Goal: Task Accomplishment & Management: Complete application form

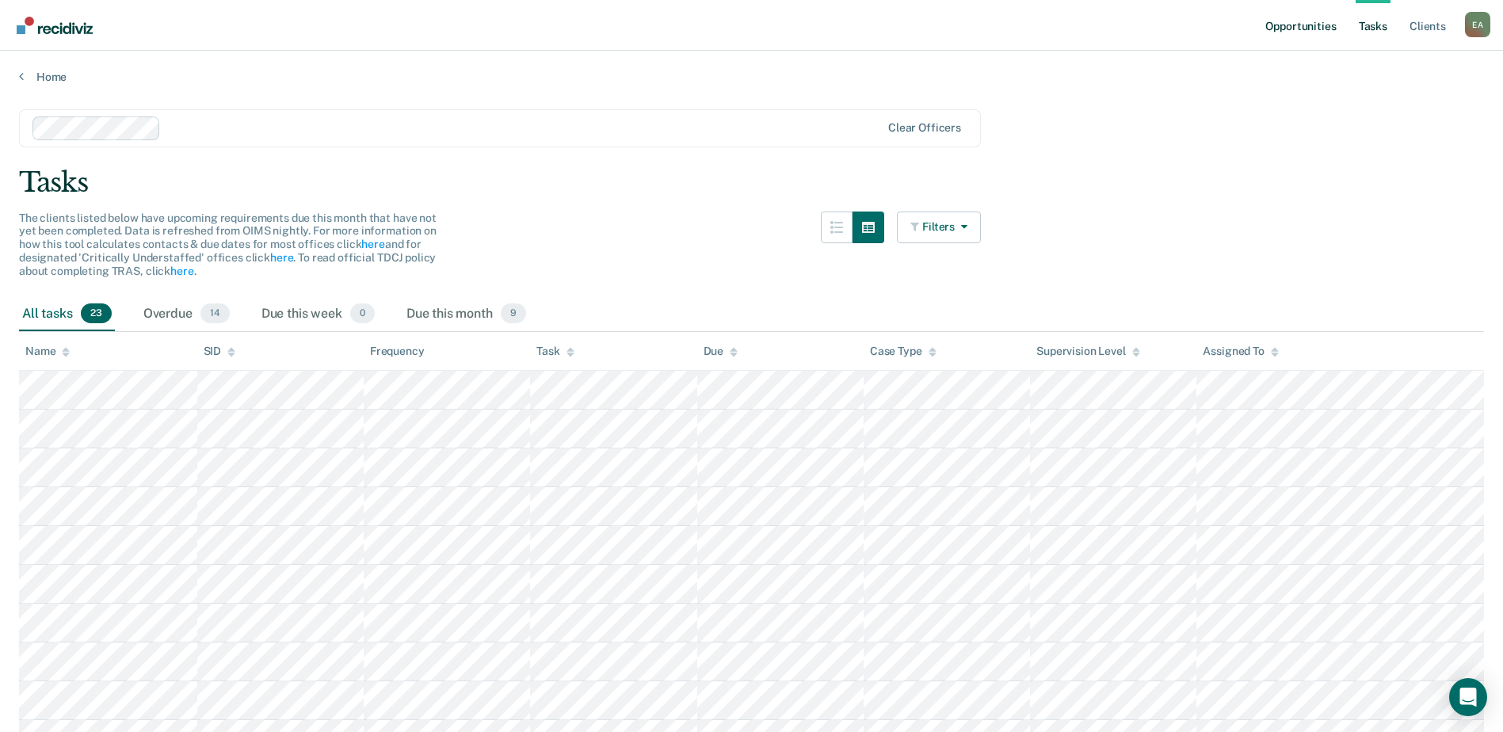
click at [1289, 19] on link "Opportunities" at bounding box center [1300, 25] width 77 height 51
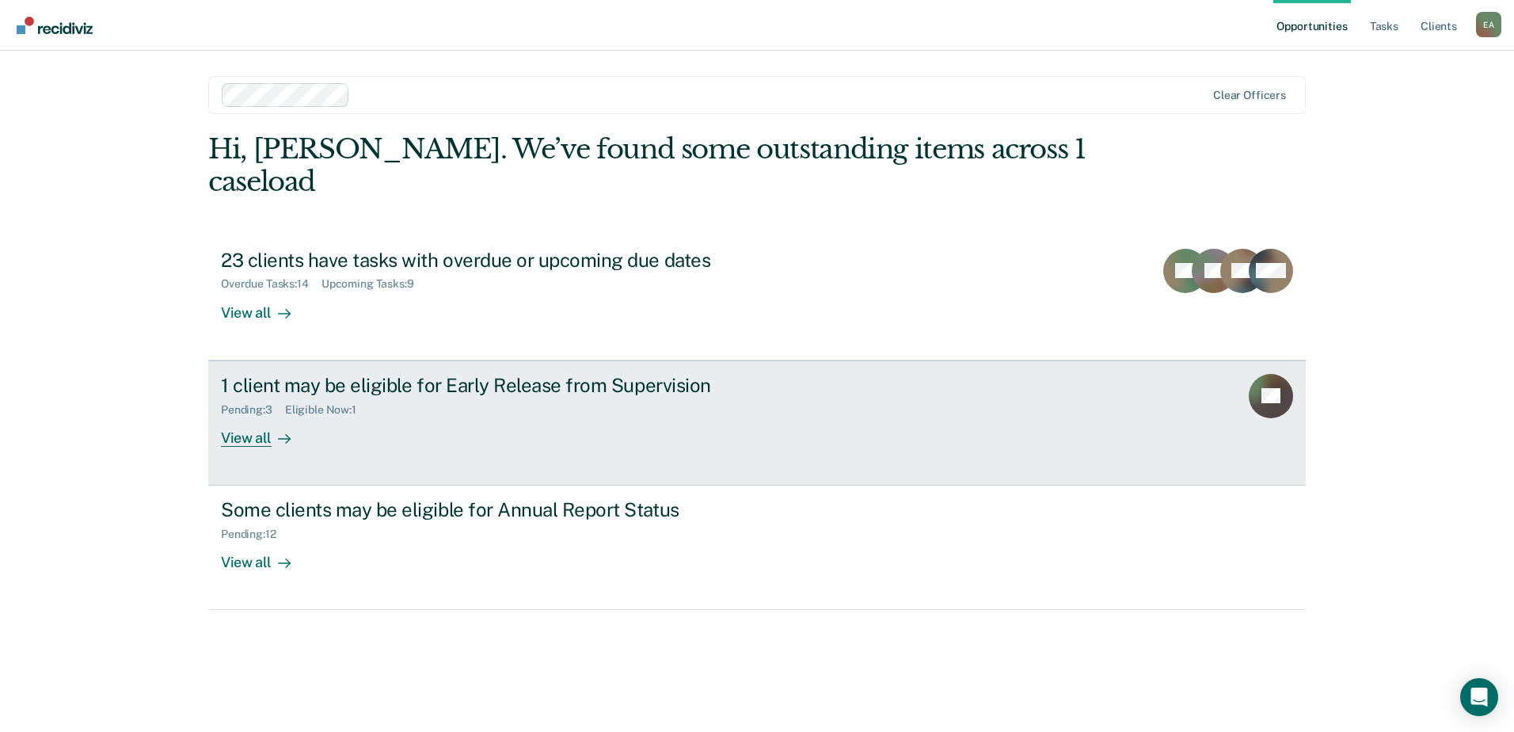
click at [1199, 394] on link "1 client may be eligible for Early Release from Supervision Pending : 3 Eligibl…" at bounding box center [757, 422] width 1098 height 125
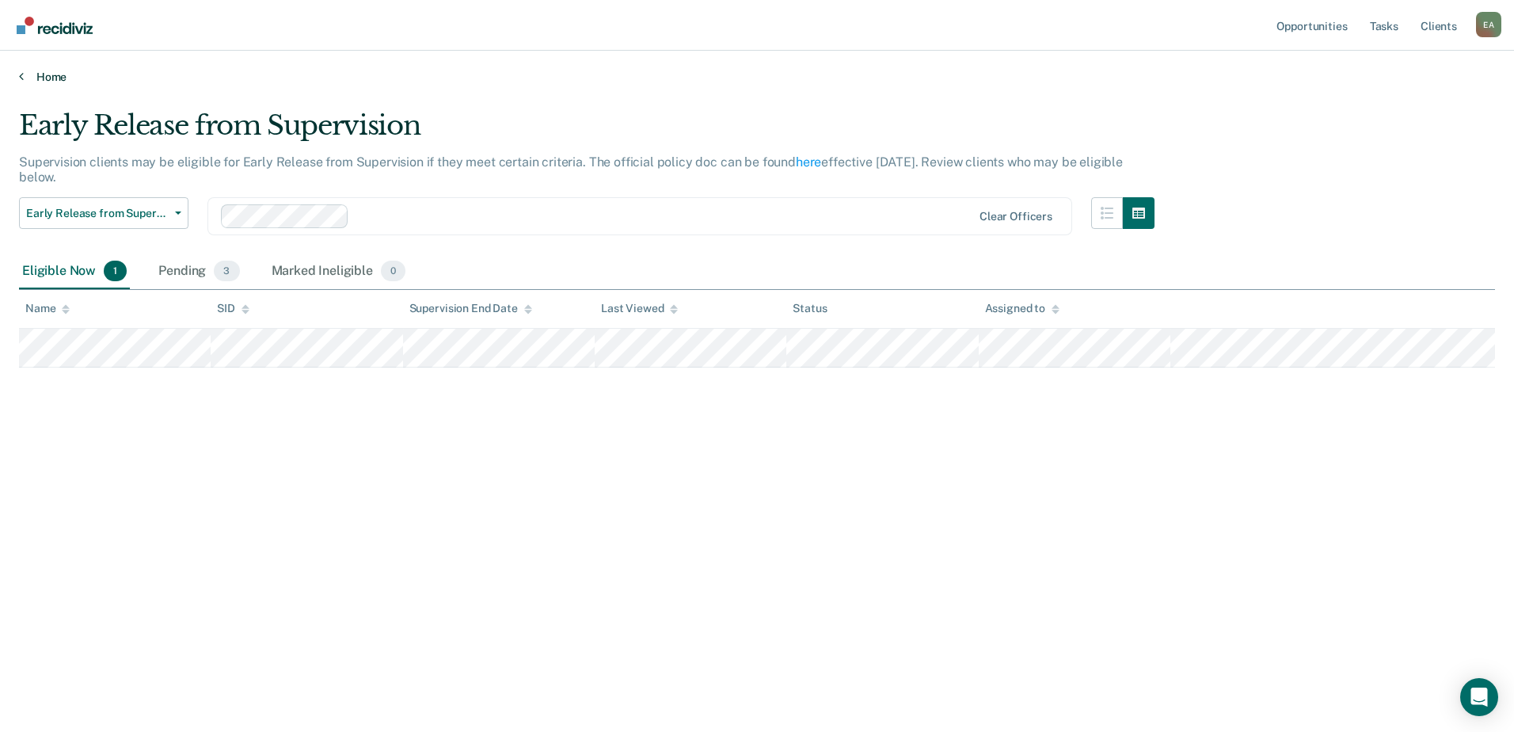
click at [36, 80] on link "Home" at bounding box center [757, 77] width 1476 height 14
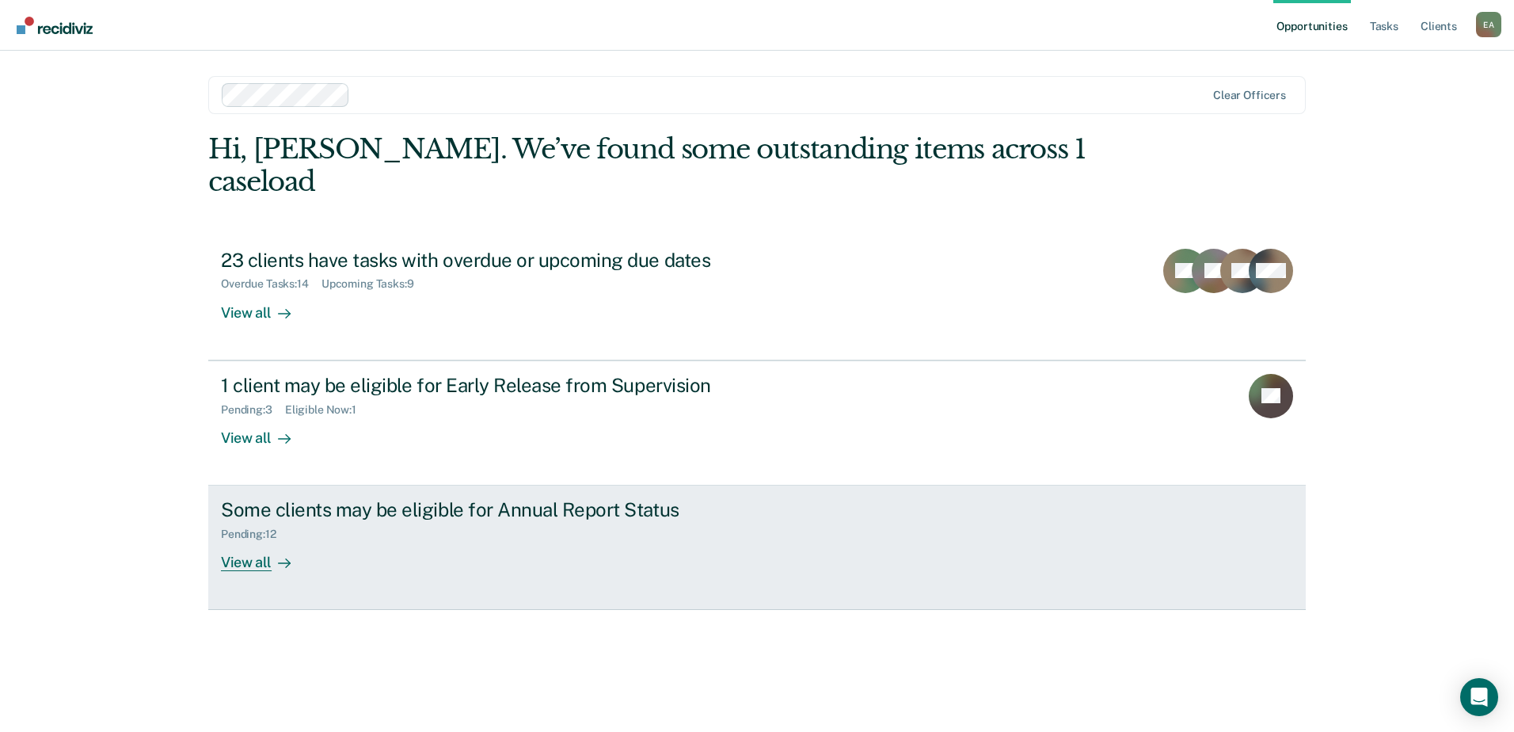
click at [278, 557] on icon at bounding box center [284, 563] width 13 height 13
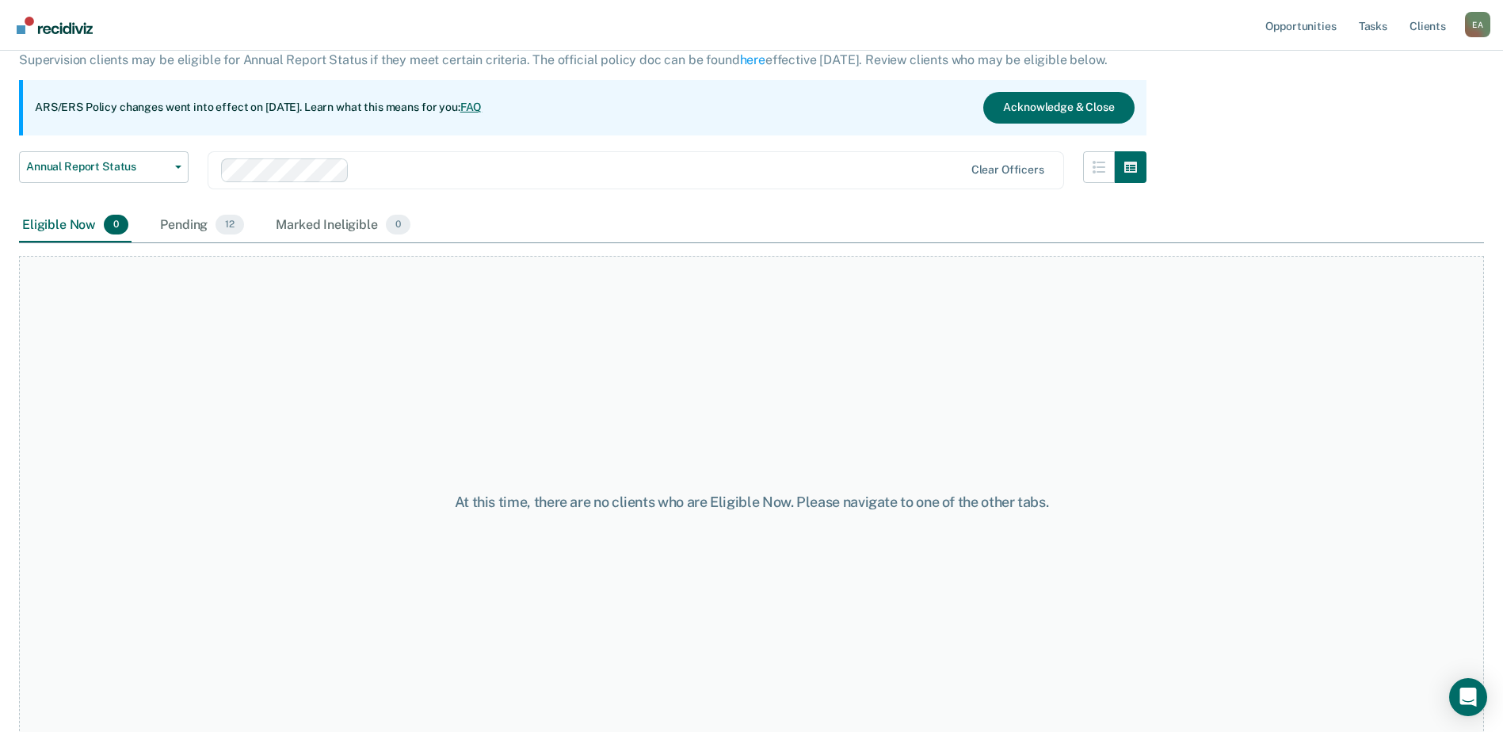
scroll to position [117, 0]
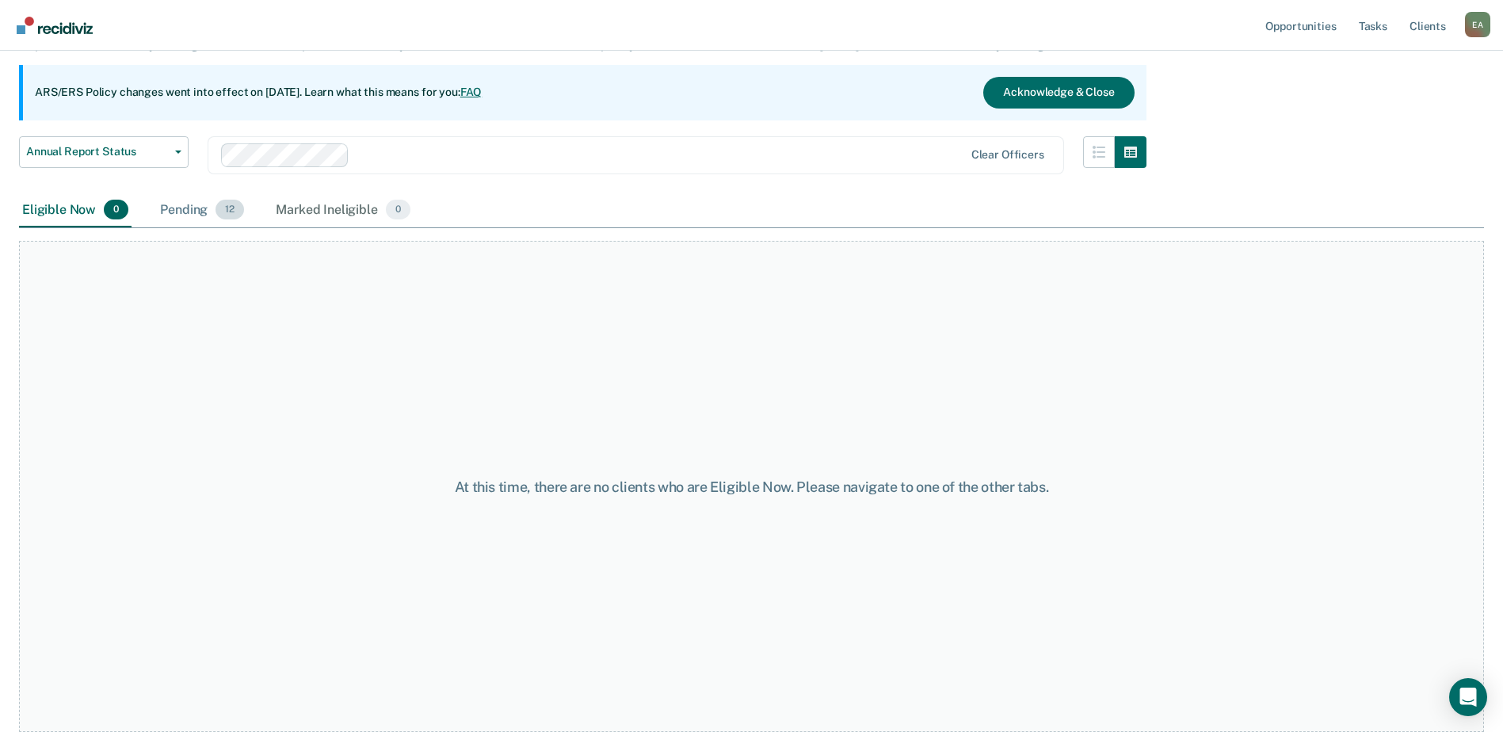
click at [229, 208] on span "12" at bounding box center [229, 210] width 29 height 21
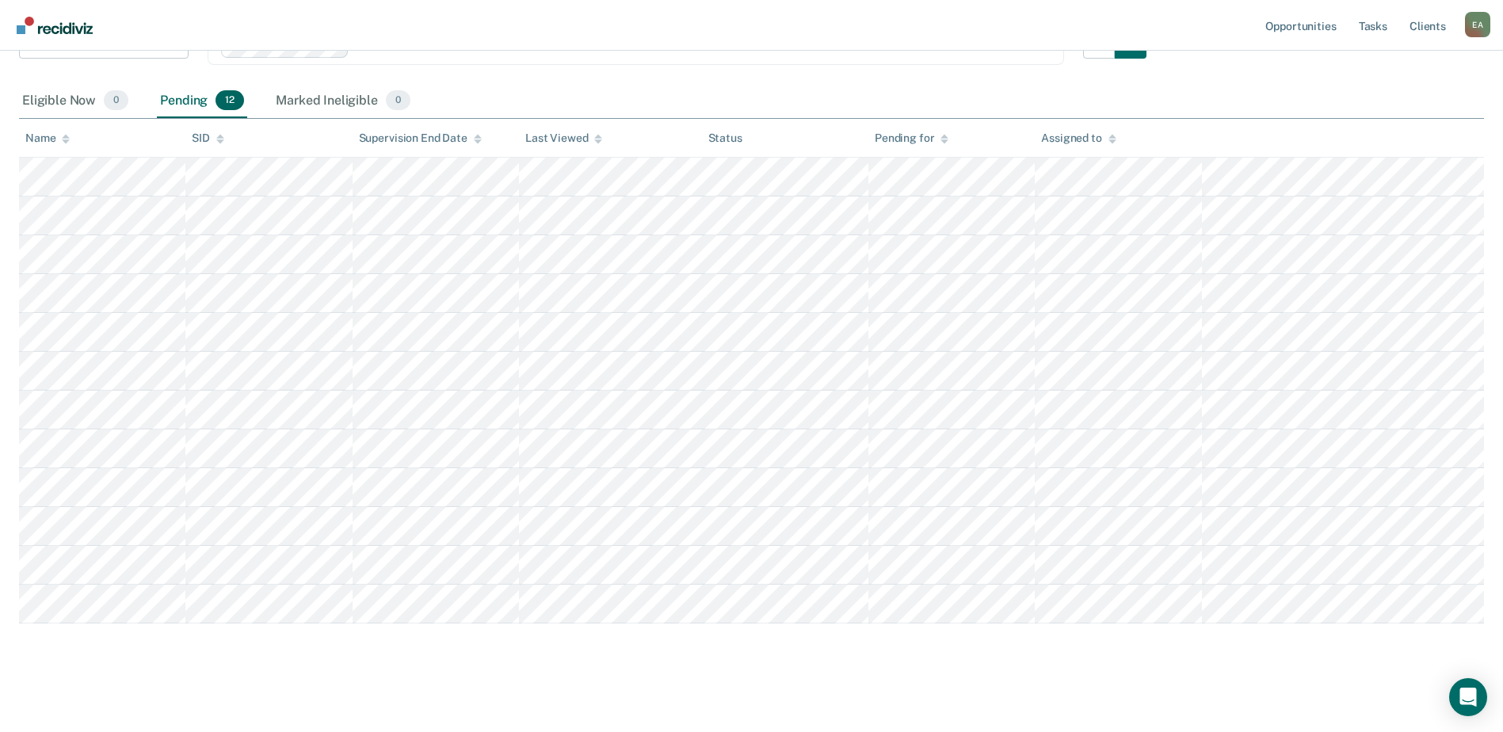
scroll to position [232, 0]
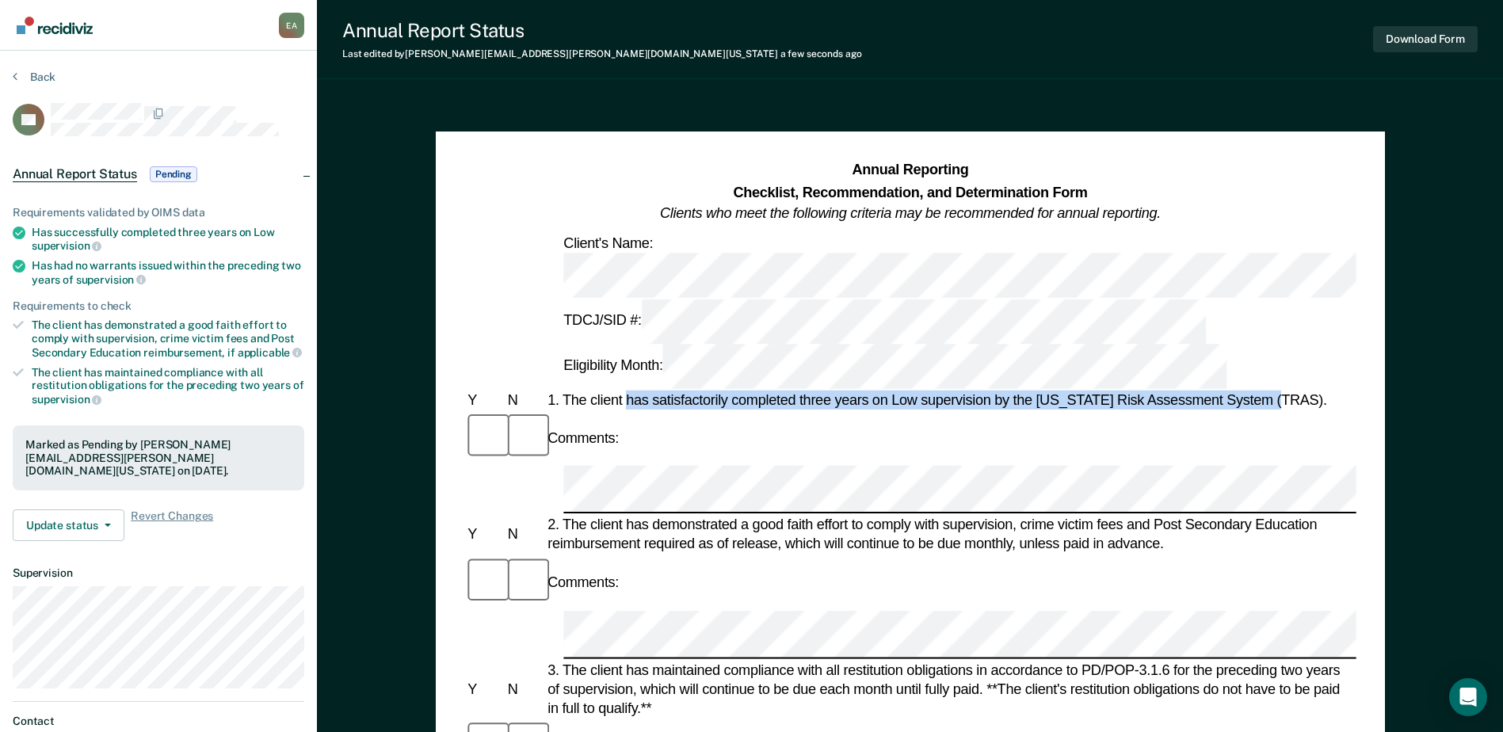
drag, startPoint x: 627, startPoint y: 287, endPoint x: 1282, endPoint y: 288, distance: 655.9
click at [1282, 391] on div "1. The client has satisfactorily completed three years on Low supervision by th…" at bounding box center [950, 400] width 812 height 19
copy div "has satisfactorily completed three years on Low supervision by the [US_STATE] R…"
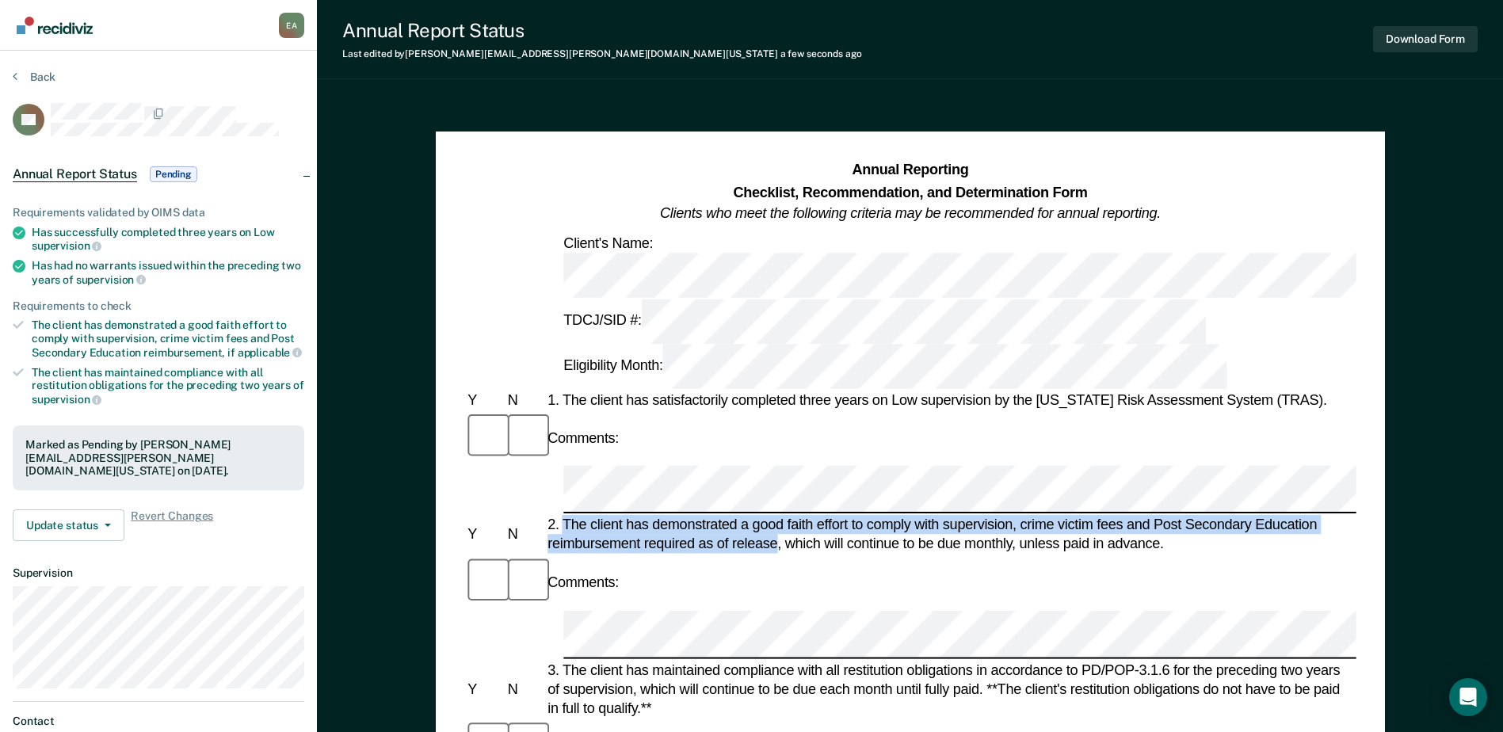
drag, startPoint x: 565, startPoint y: 368, endPoint x: 778, endPoint y: 391, distance: 214.2
click at [778, 516] on div "2. The client has demonstrated a good faith effort to comply with supervision, …" at bounding box center [950, 535] width 812 height 38
copy div "The client has demonstrated a good faith effort to comply with supervision, cri…"
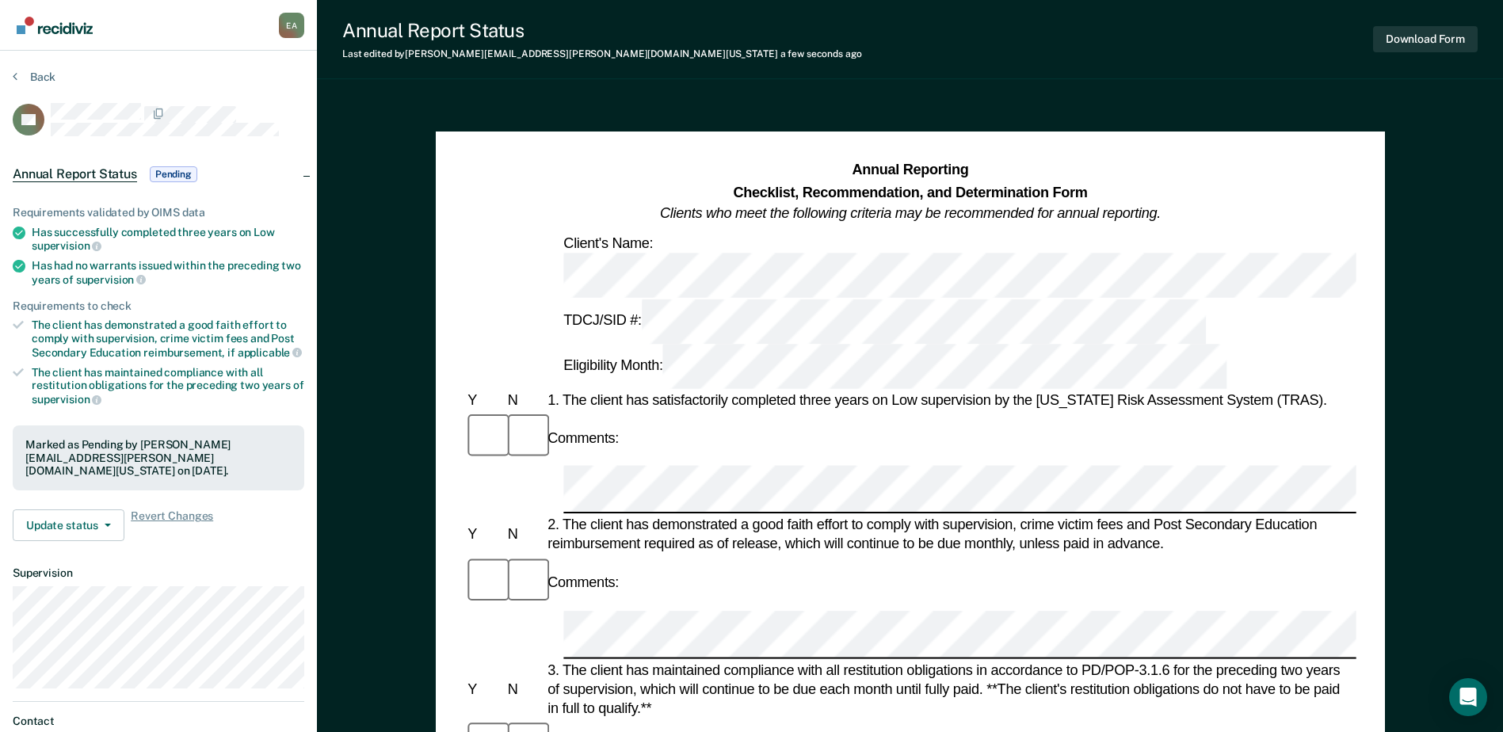
scroll to position [0, 69]
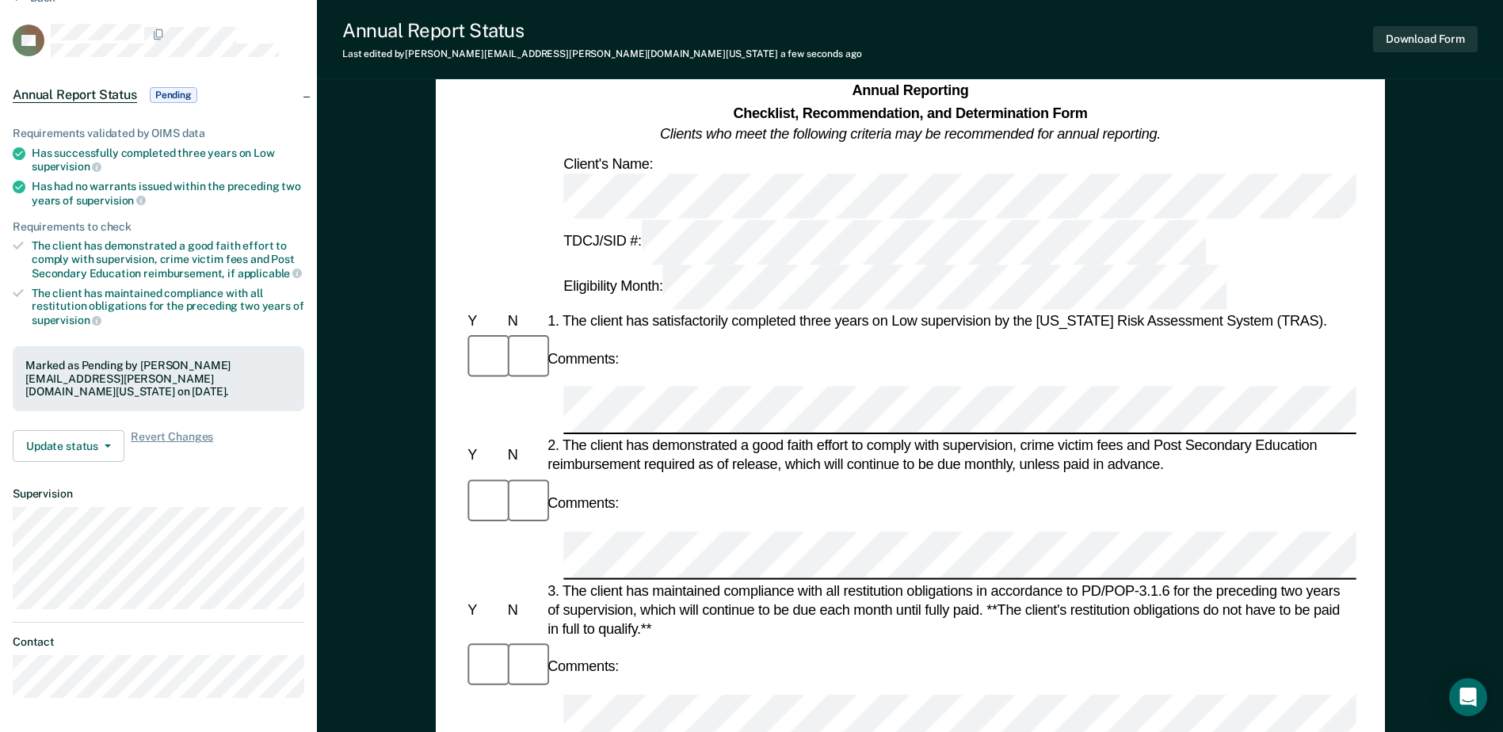
scroll to position [0, 0]
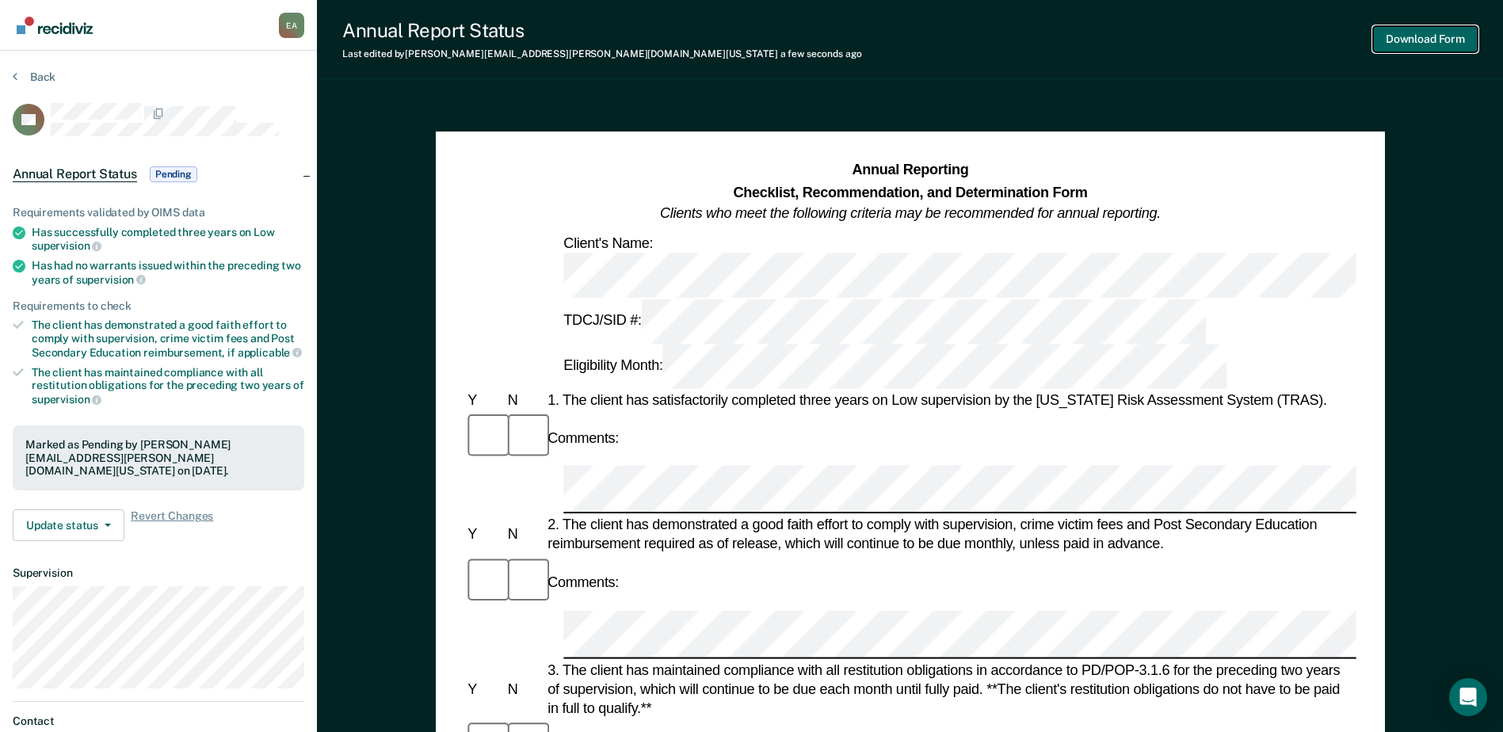
click at [1418, 42] on button "Download Form" at bounding box center [1425, 39] width 105 height 26
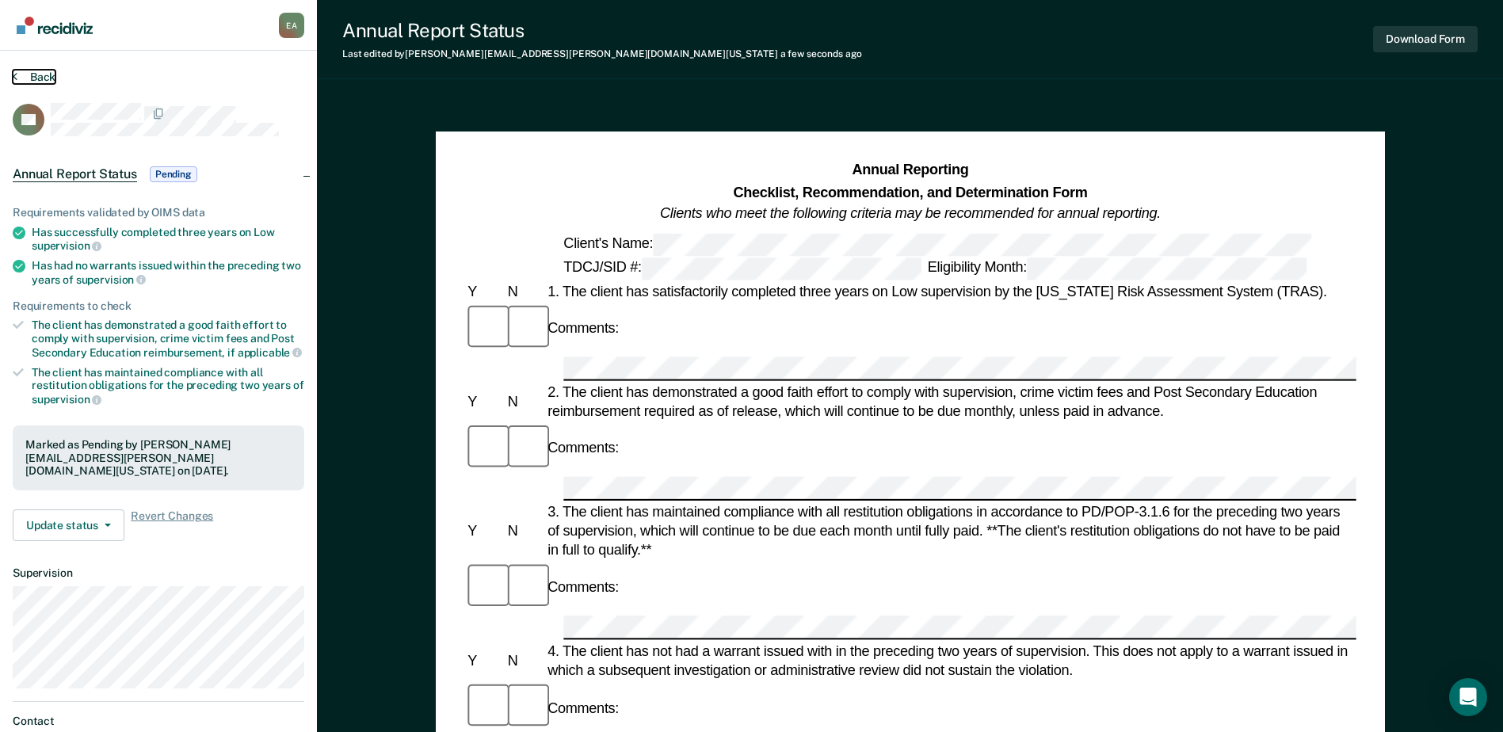
click at [22, 72] on button "Back" at bounding box center [34, 77] width 43 height 14
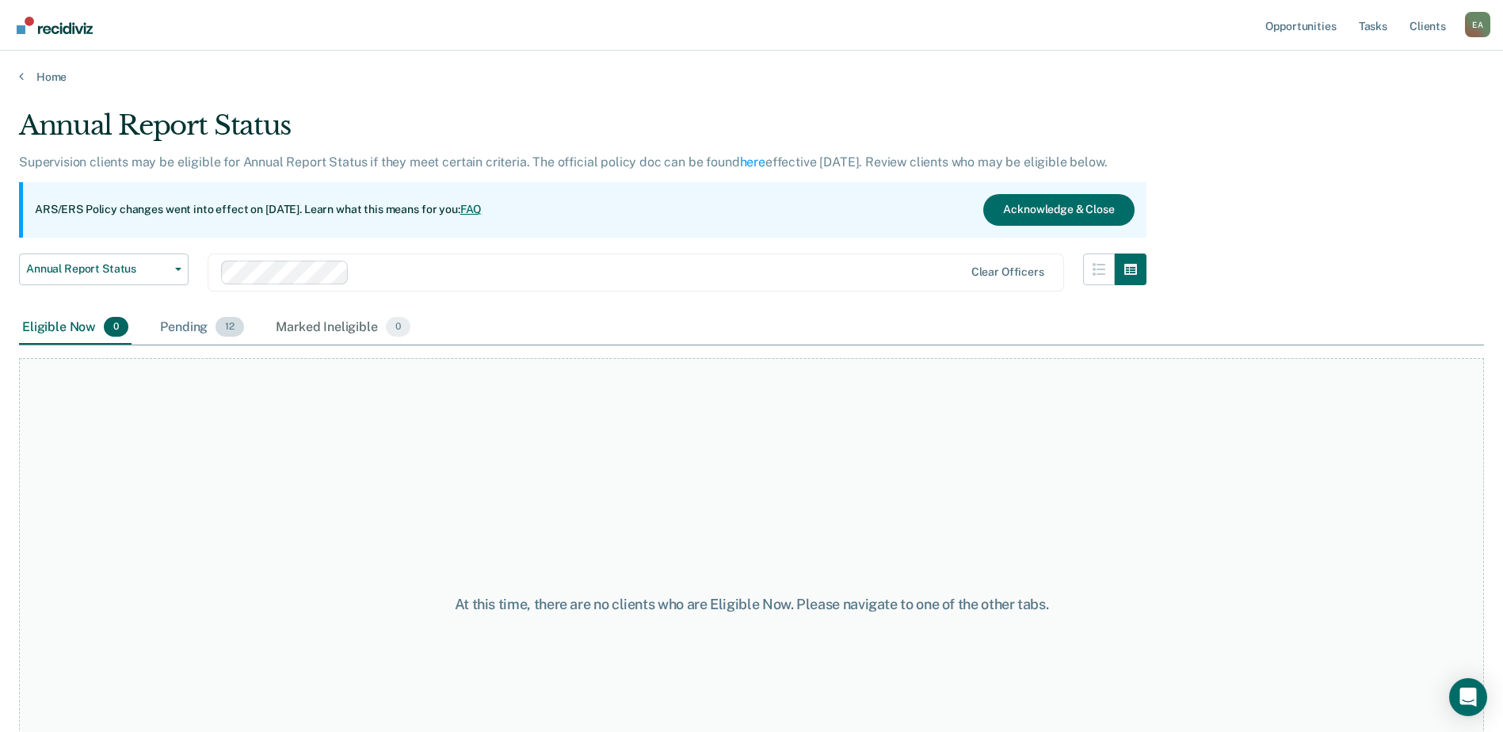
click at [229, 331] on span "12" at bounding box center [229, 327] width 29 height 21
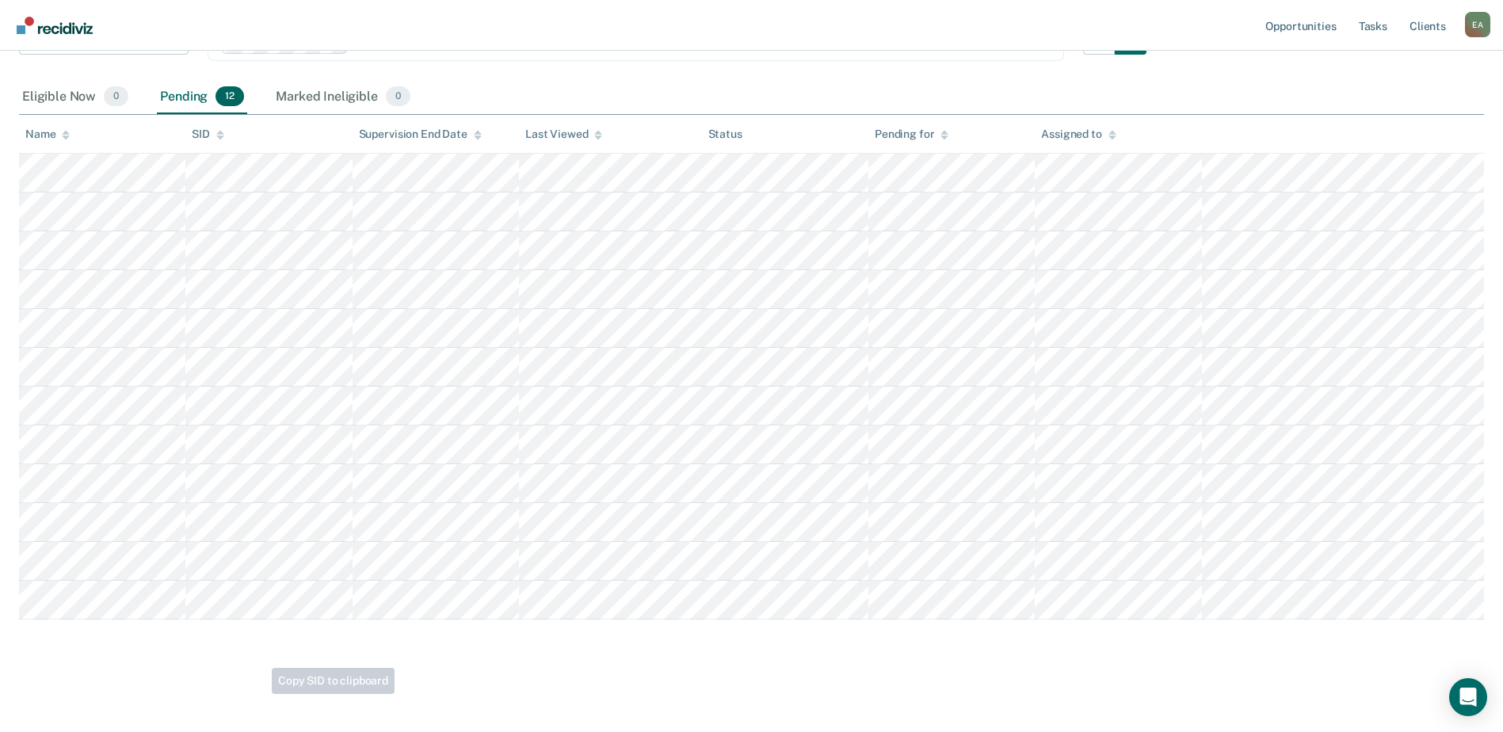
scroll to position [232, 0]
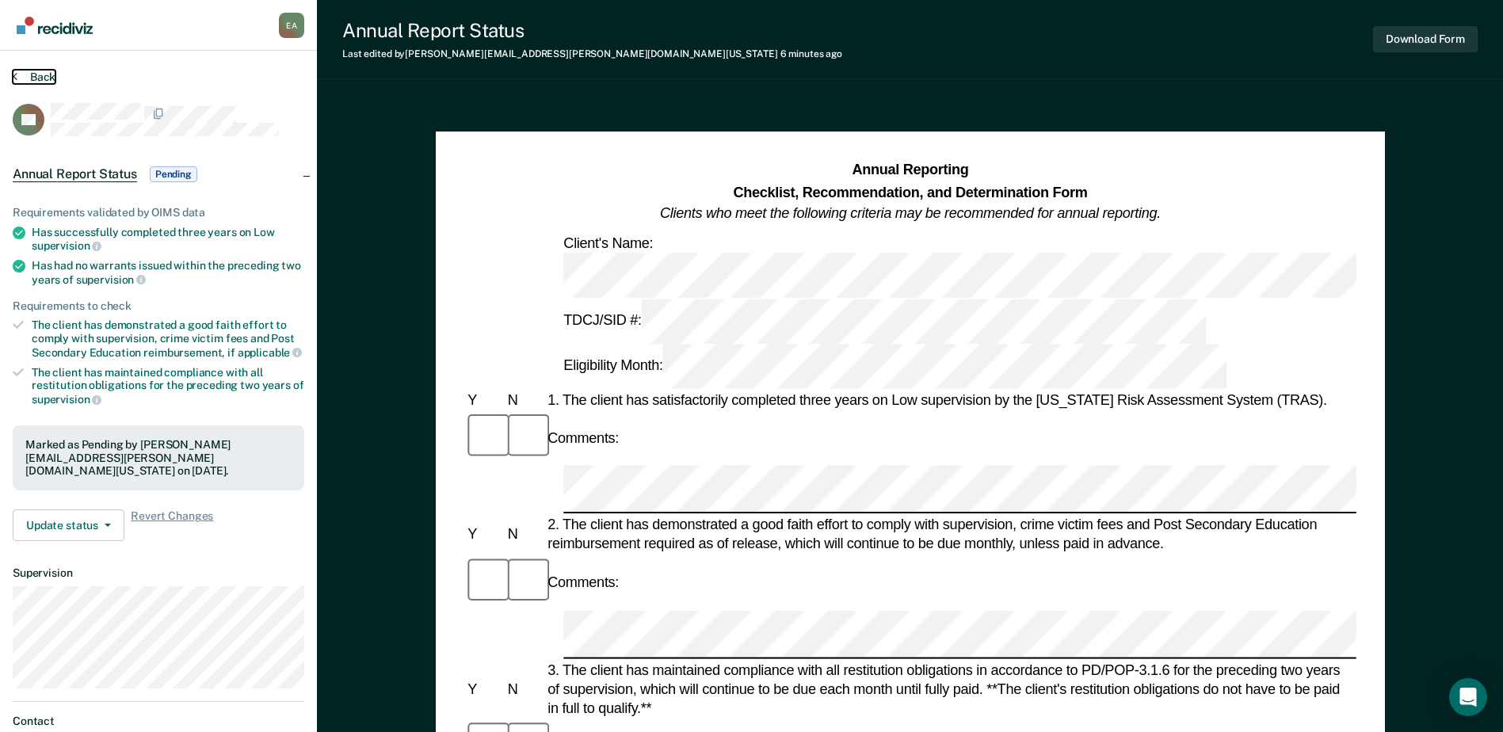
click at [23, 78] on button "Back" at bounding box center [34, 77] width 43 height 14
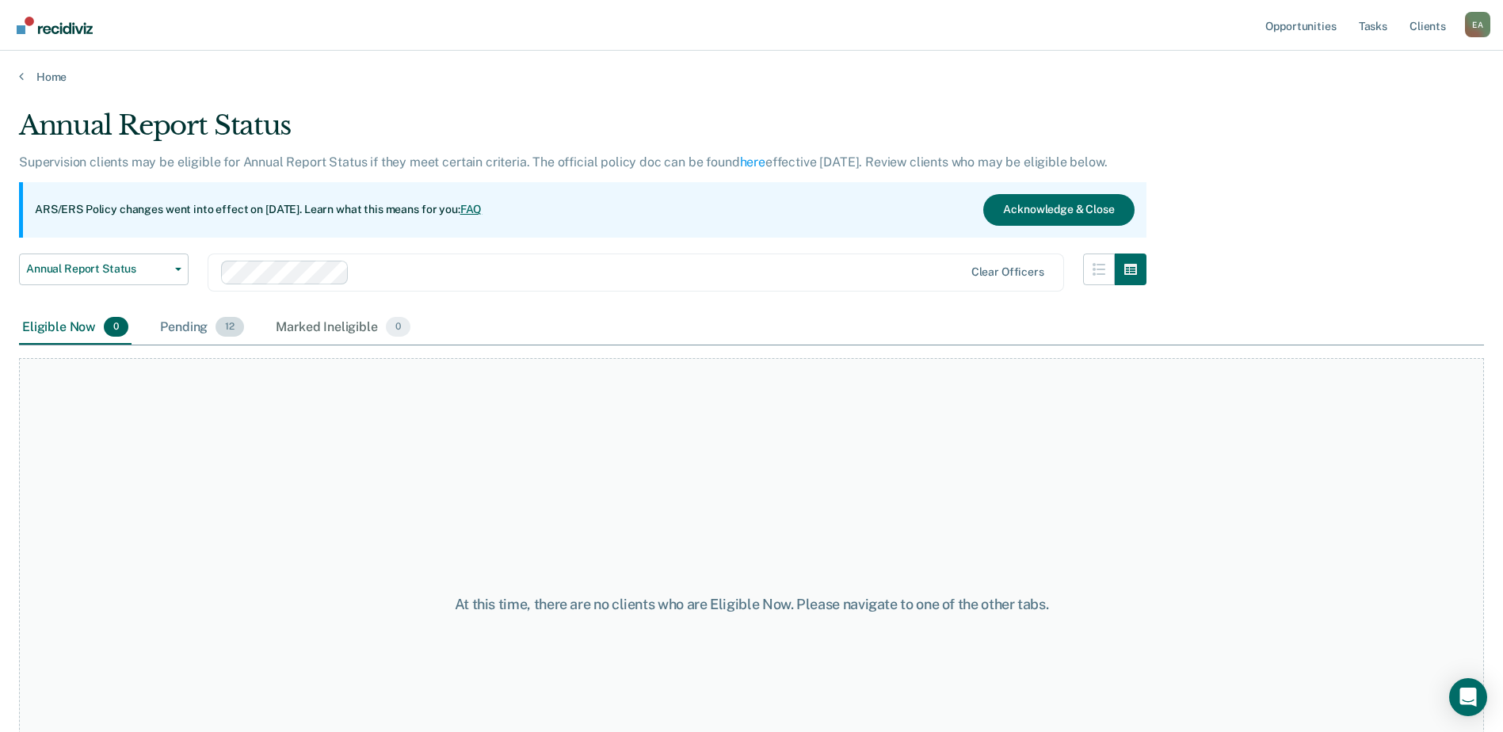
click at [226, 333] on span "12" at bounding box center [229, 327] width 29 height 21
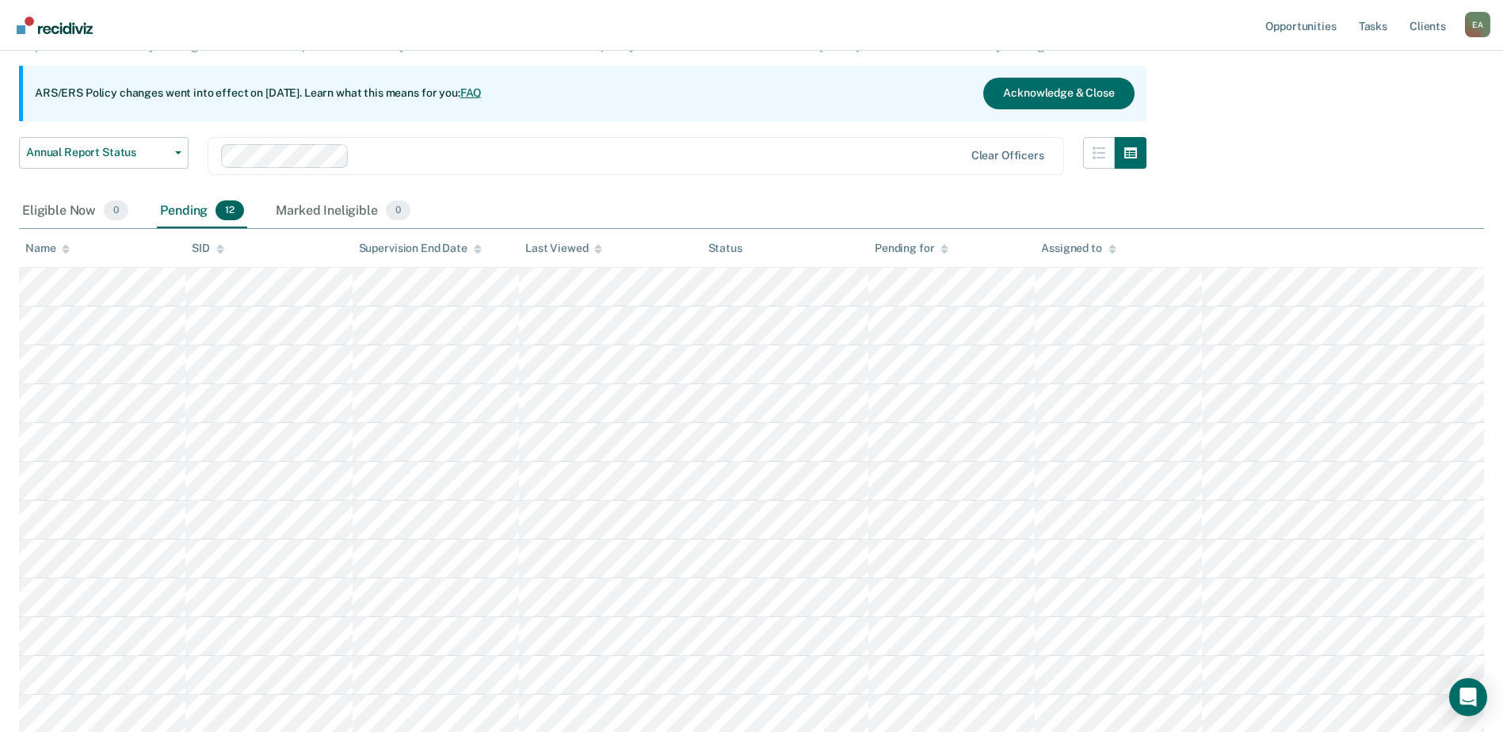
scroll to position [79, 0]
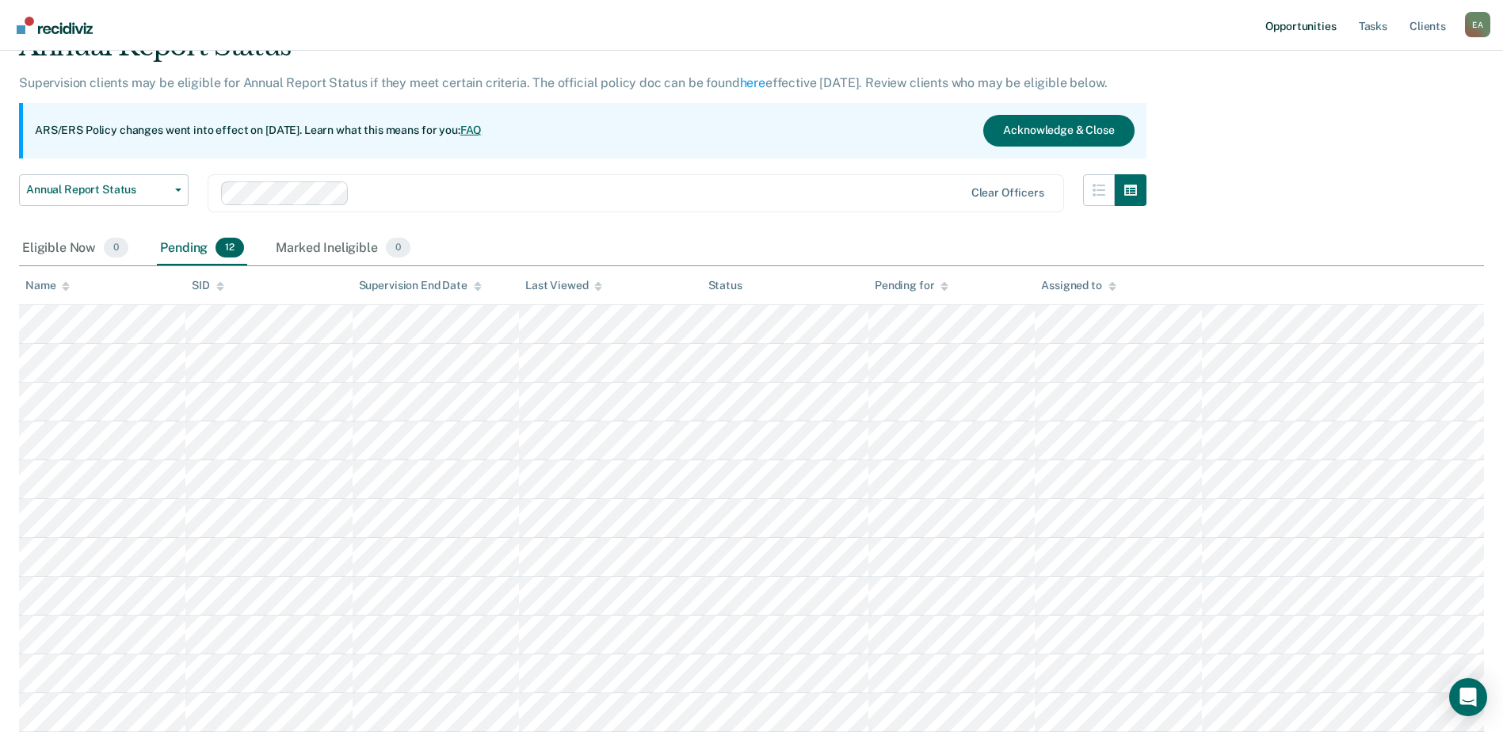
click at [1286, 25] on link "Opportunities" at bounding box center [1300, 25] width 77 height 51
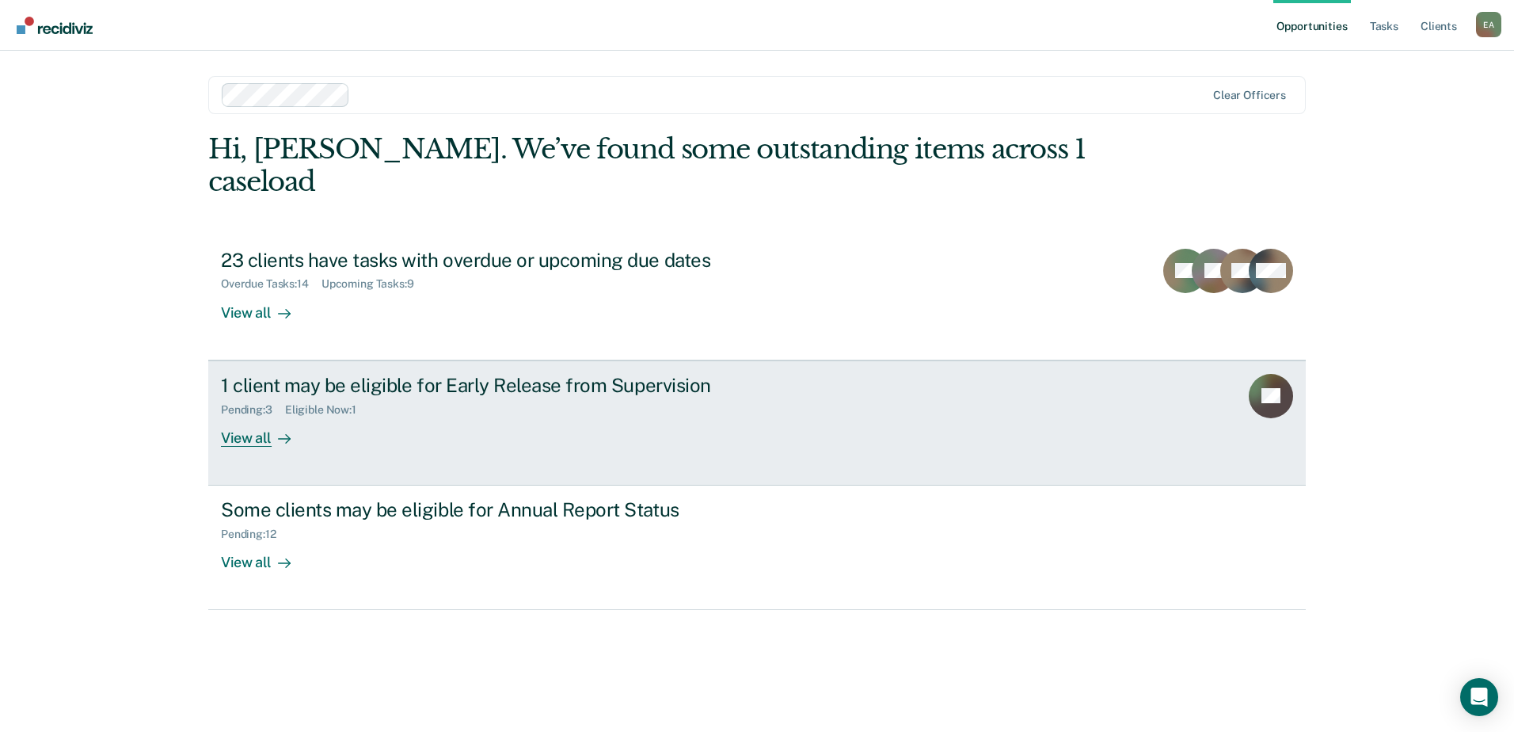
click at [297, 441] on div "View all" at bounding box center [265, 431] width 89 height 31
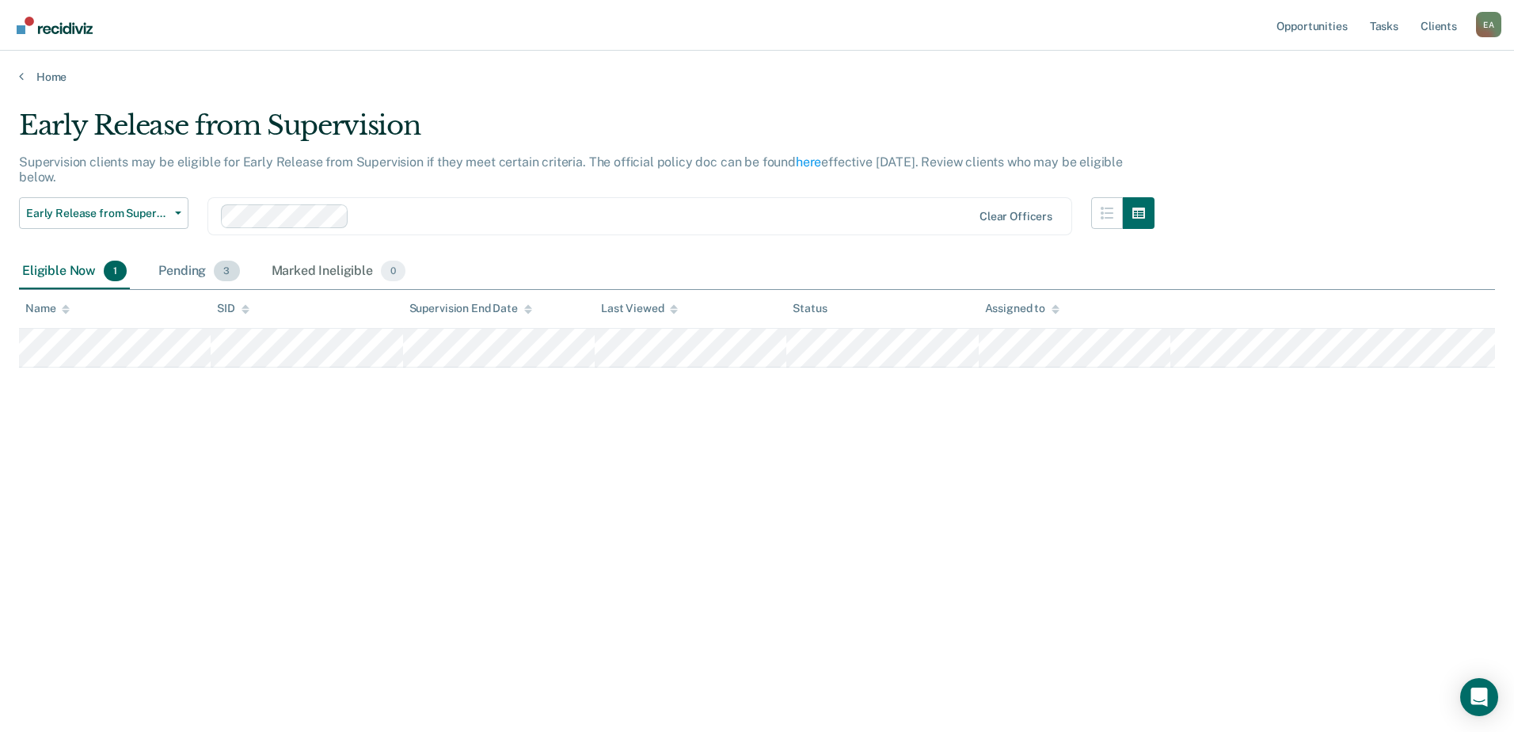
click at [186, 270] on div "Pending 3" at bounding box center [198, 271] width 87 height 35
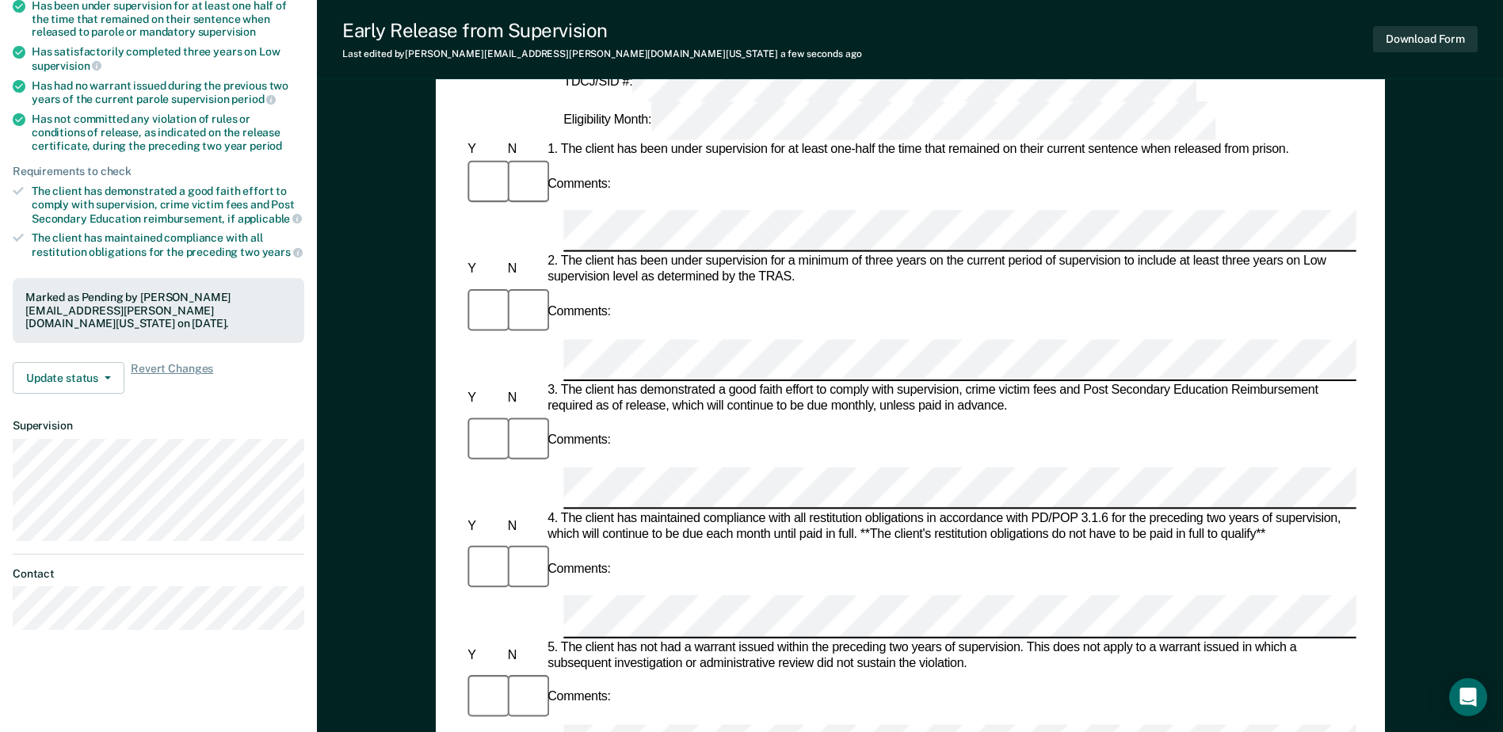
scroll to position [317, 0]
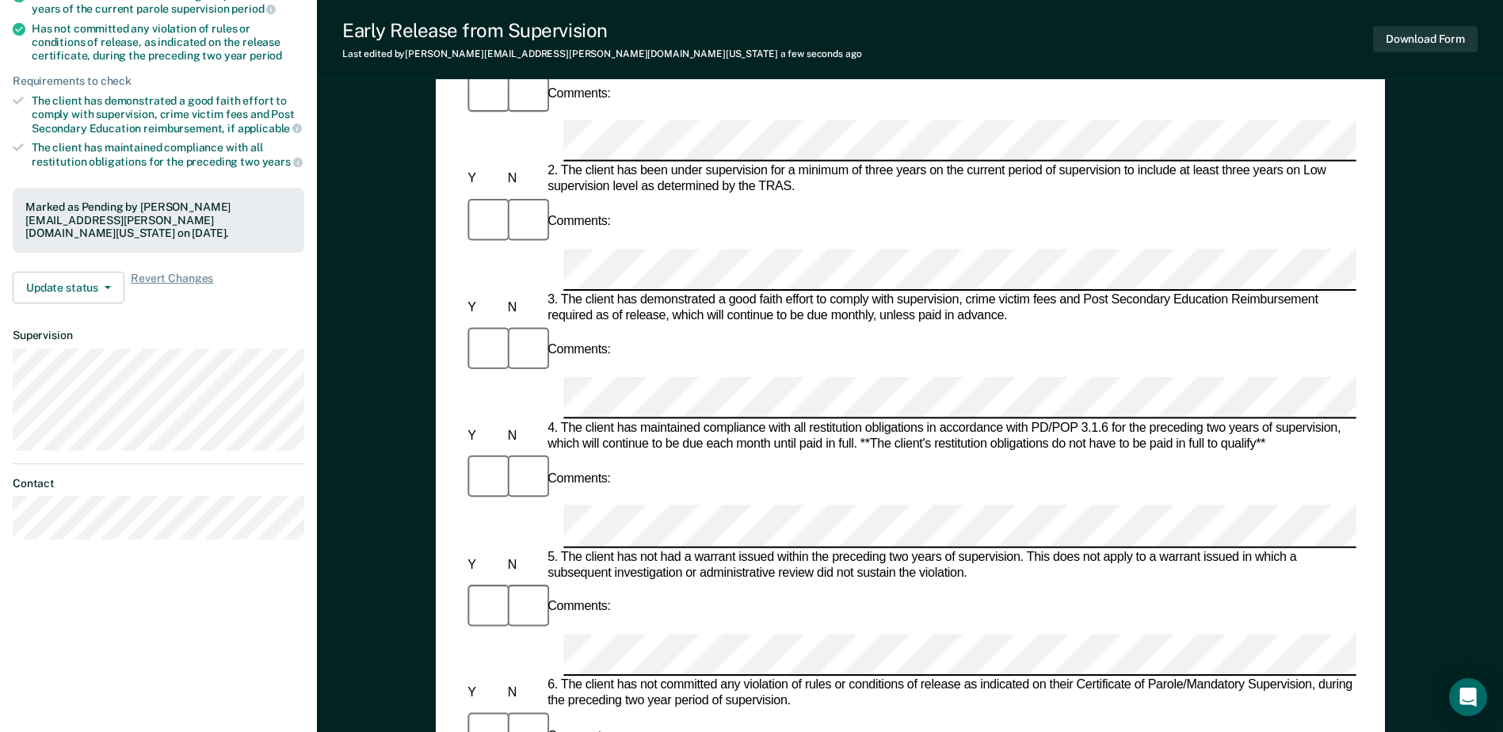
drag, startPoint x: 585, startPoint y: 448, endPoint x: 740, endPoint y: 451, distance: 155.3
copy div "n the best interest of society,"
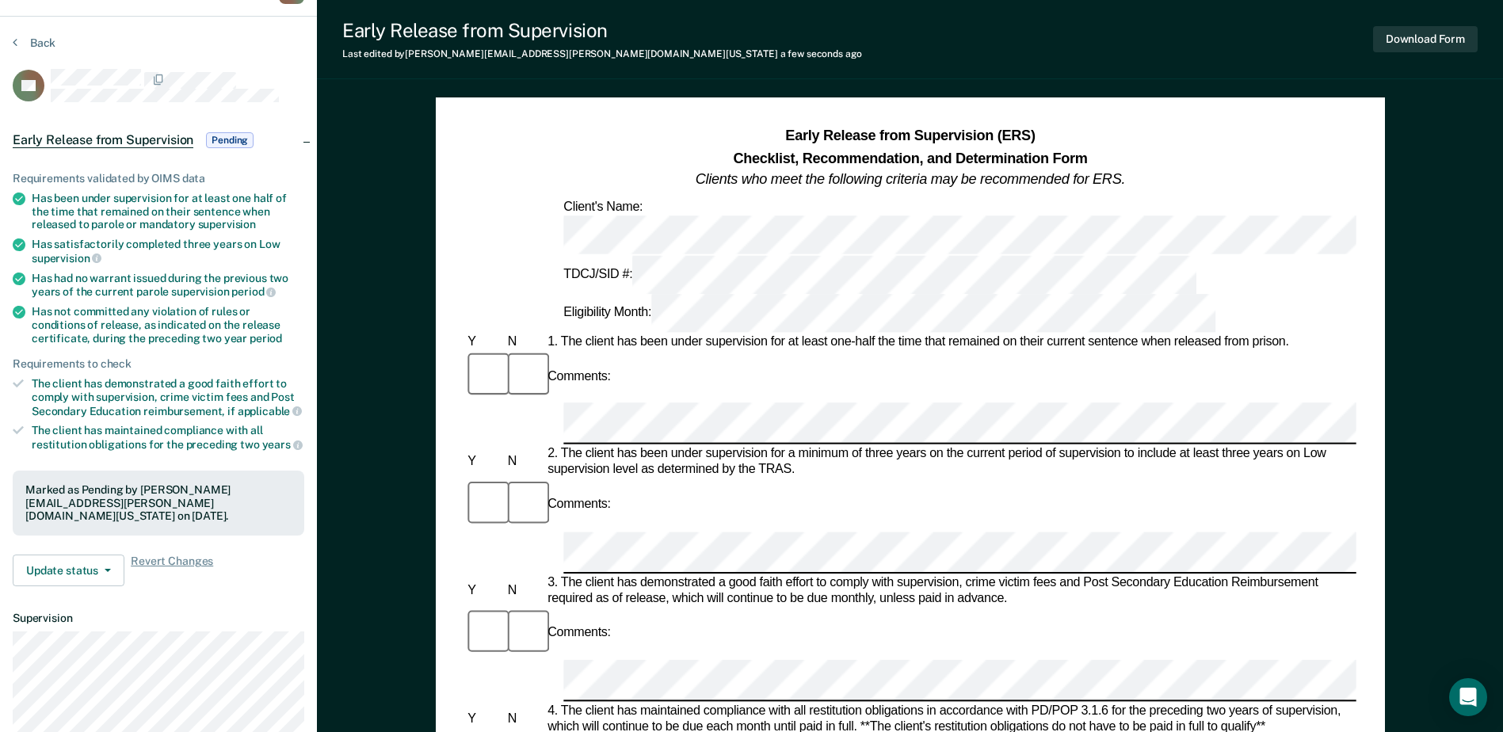
scroll to position [0, 0]
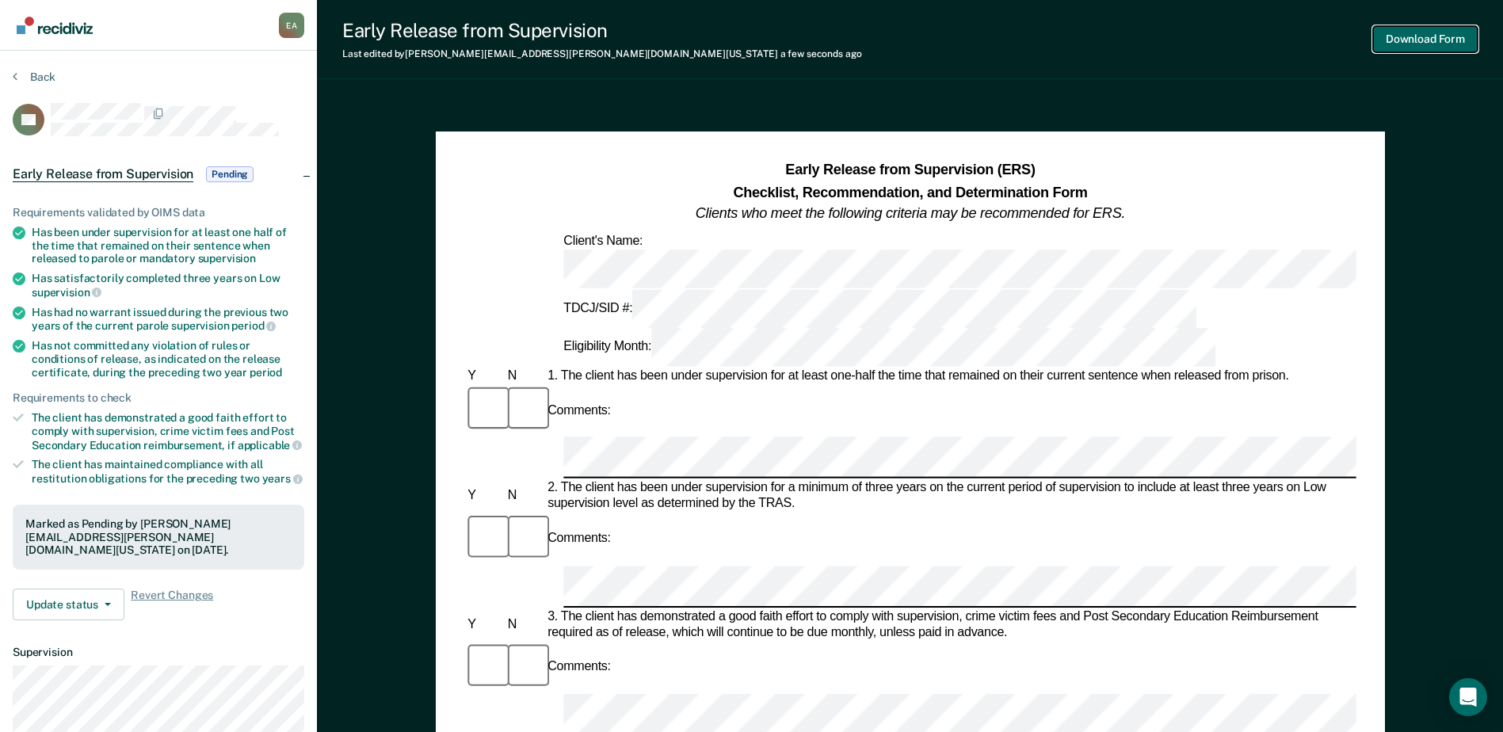
click at [1402, 40] on button "Download Form" at bounding box center [1425, 39] width 105 height 26
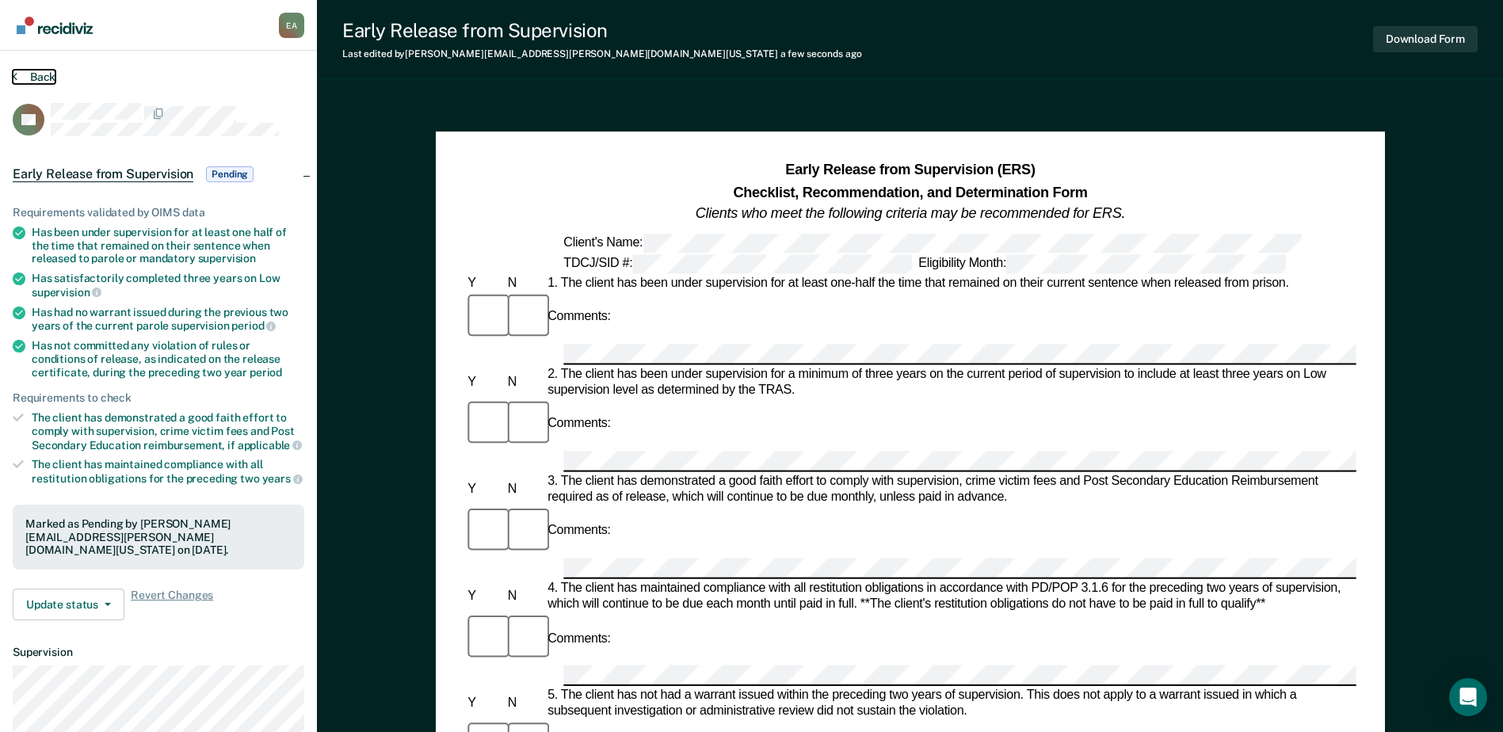
click at [38, 79] on button "Back" at bounding box center [34, 77] width 43 height 14
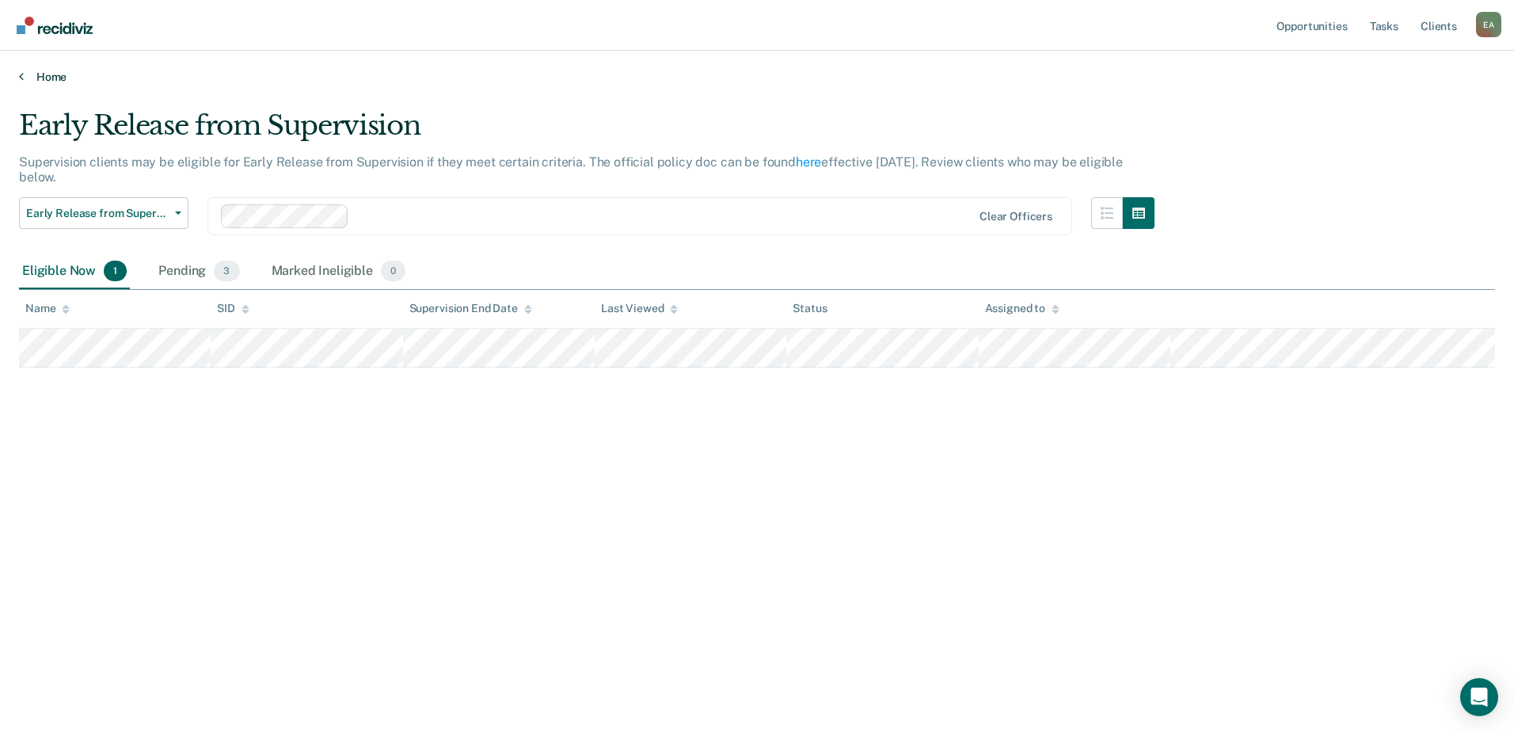
click at [49, 76] on link "Home" at bounding box center [757, 77] width 1476 height 14
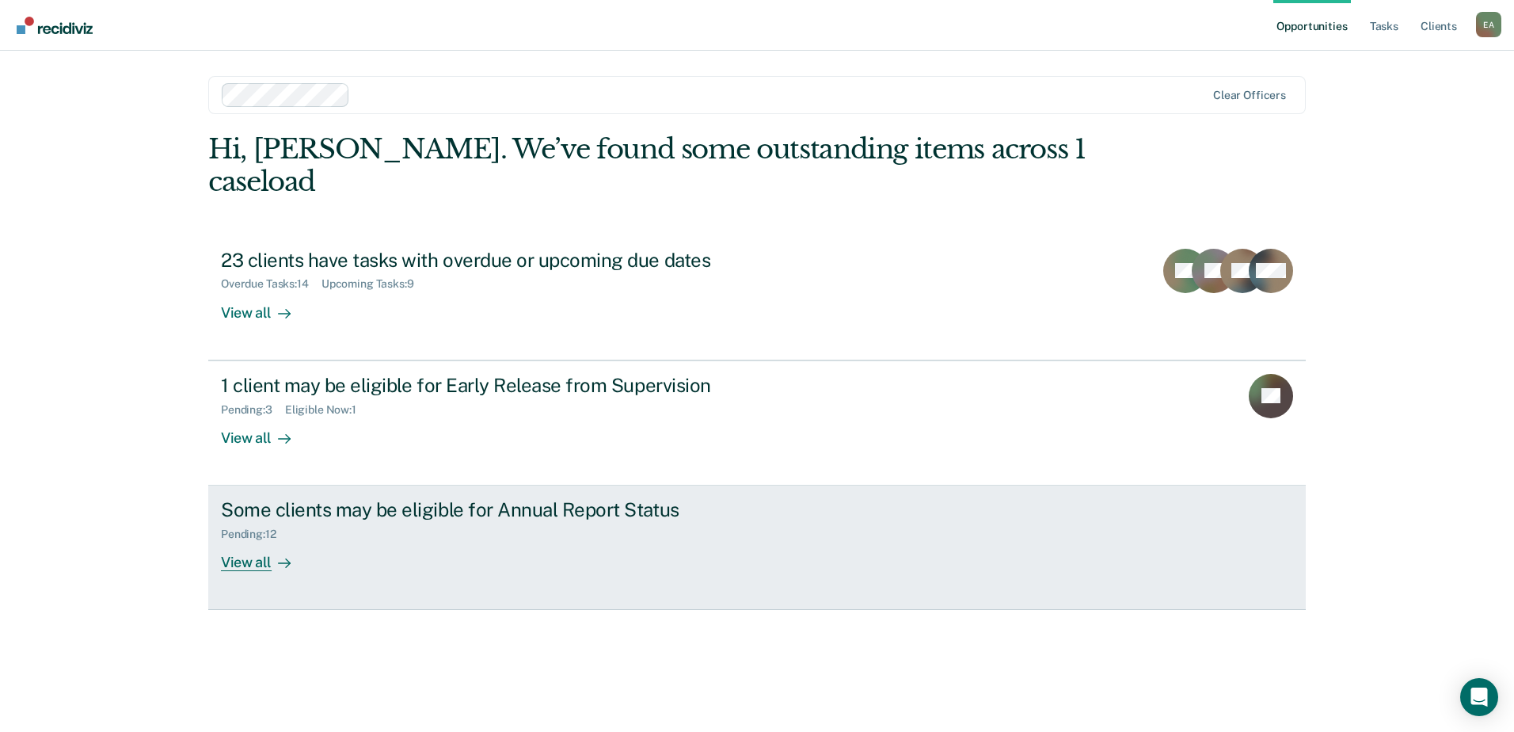
click at [258, 565] on div "View all" at bounding box center [265, 556] width 89 height 31
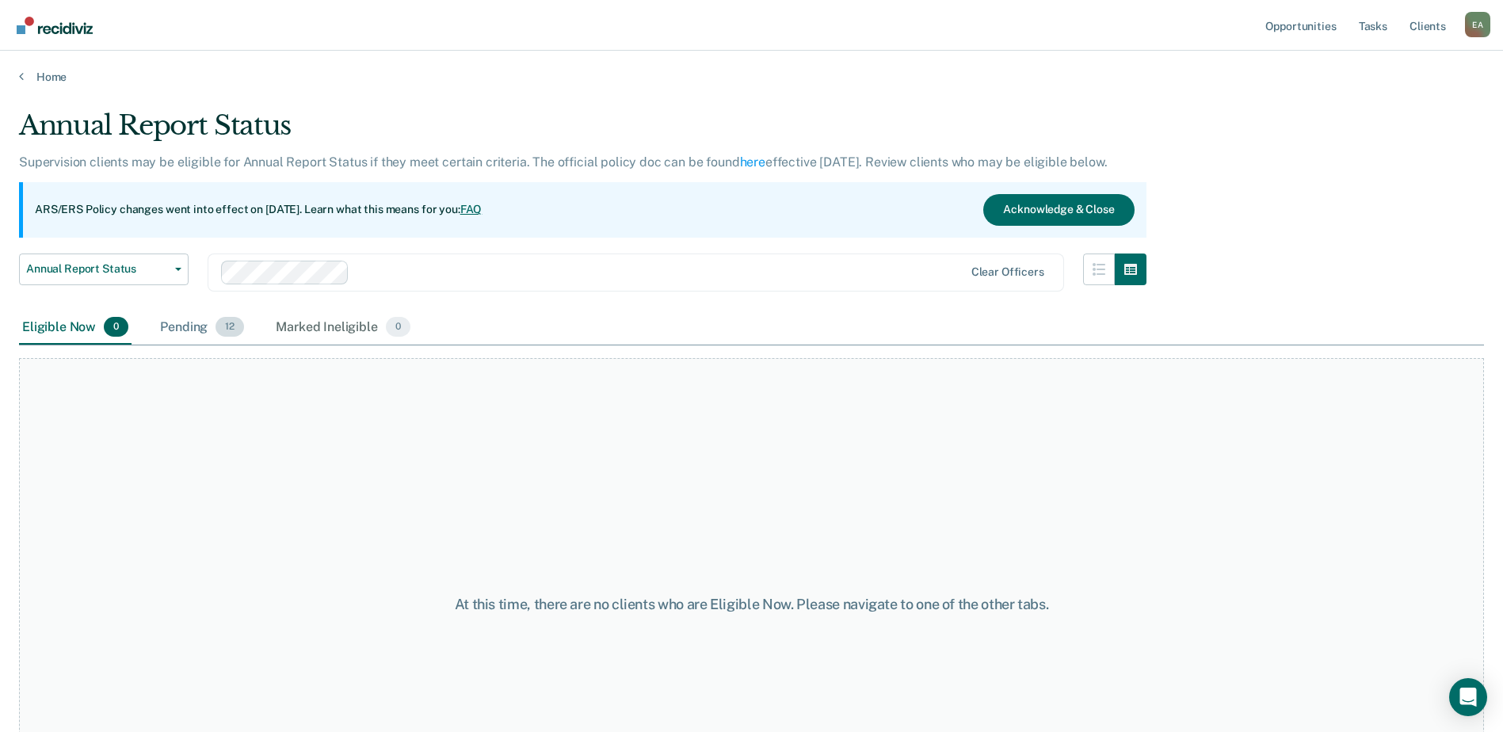
click at [233, 325] on span "12" at bounding box center [229, 327] width 29 height 21
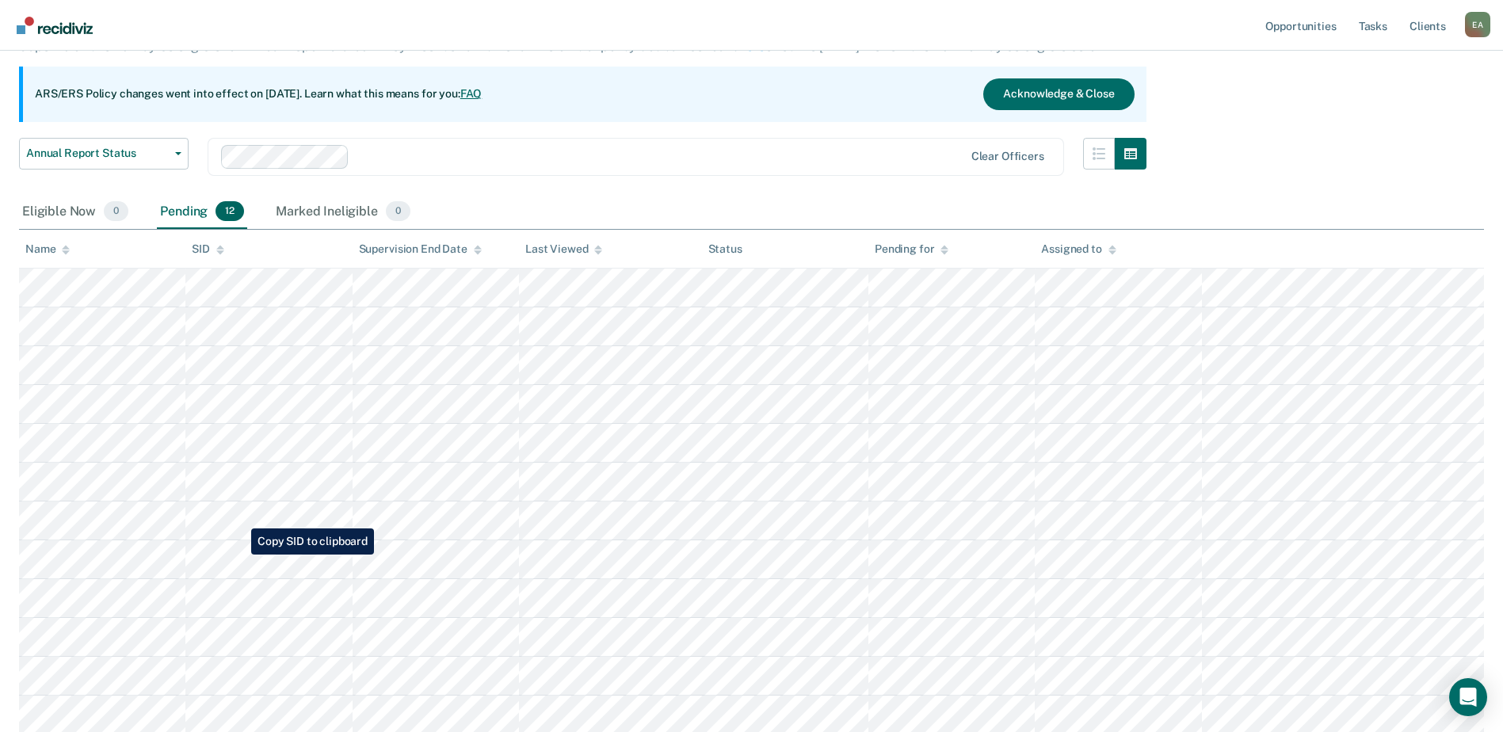
scroll to position [232, 0]
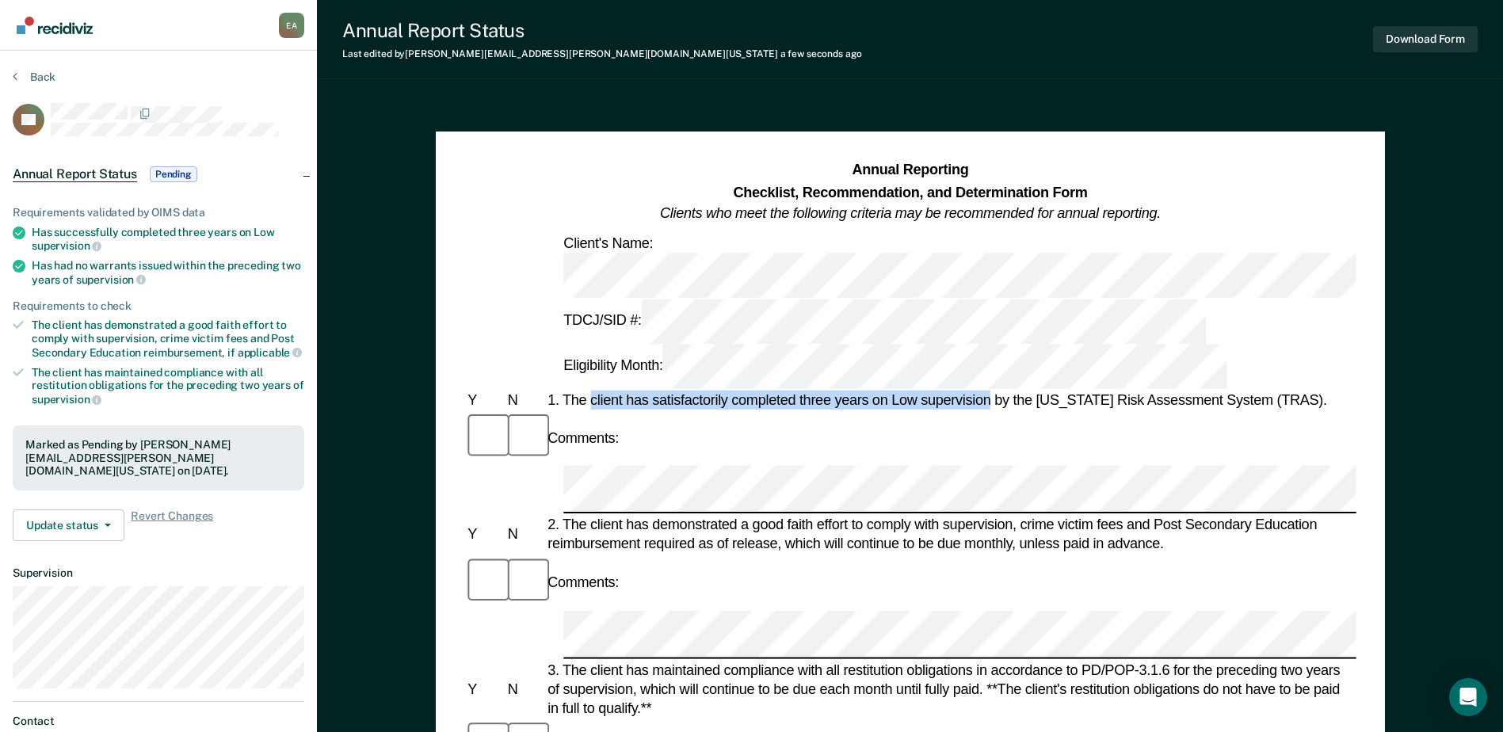
drag, startPoint x: 591, startPoint y: 290, endPoint x: 987, endPoint y: 297, distance: 396.1
click at [987, 391] on div "1. The client has satisfactorily completed three years on Low supervision by th…" at bounding box center [950, 400] width 812 height 19
copy div "client has satisfactorily completed three years on Low supervision"
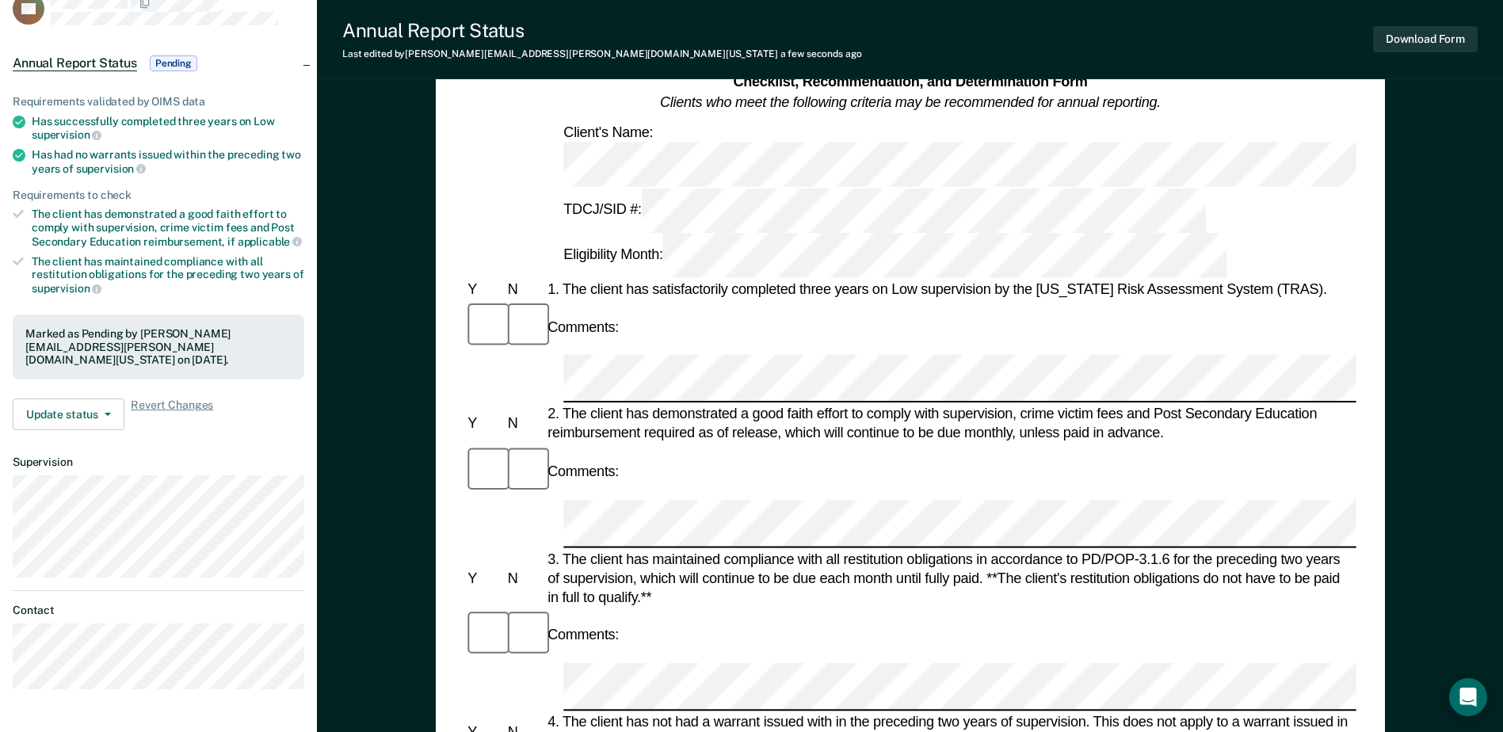
scroll to position [79, 0]
